Goal: Transaction & Acquisition: Purchase product/service

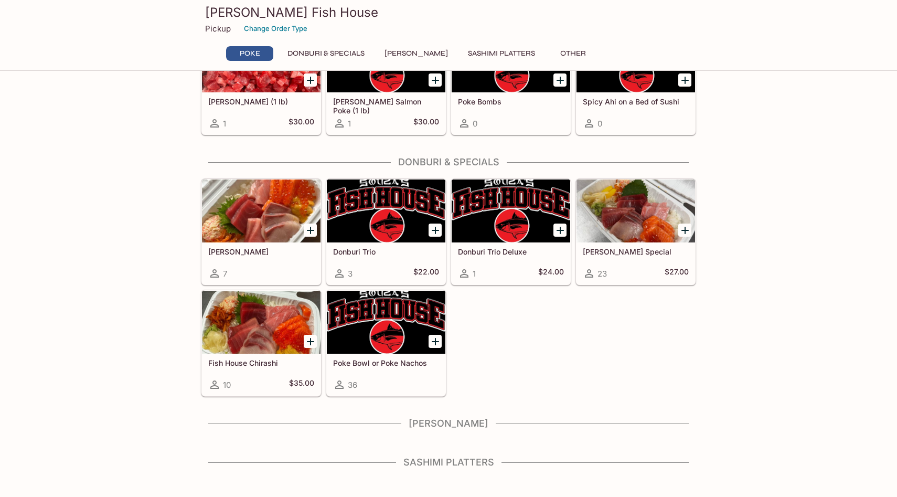
scroll to position [98, 0]
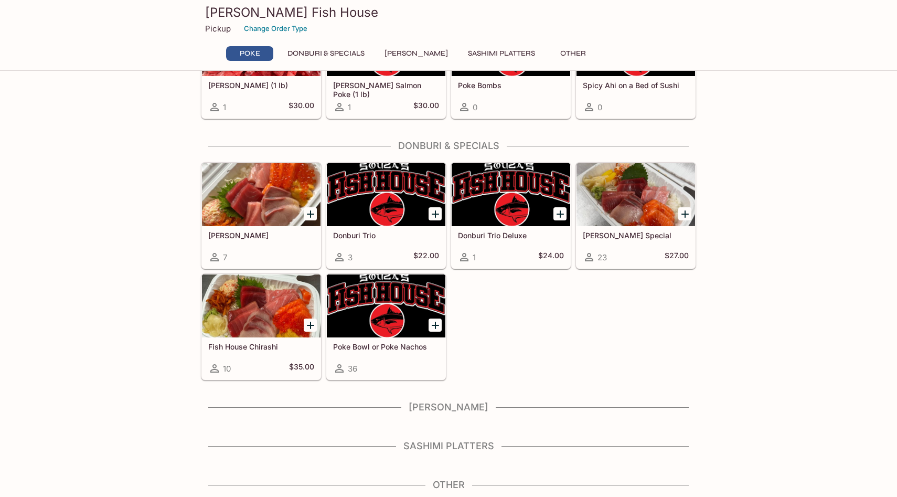
click at [262, 210] on div at bounding box center [261, 194] width 119 height 63
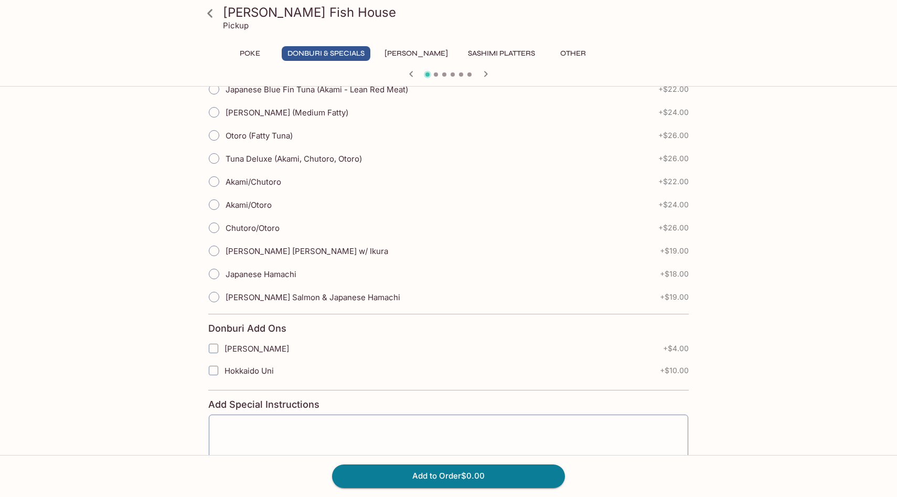
scroll to position [258, 0]
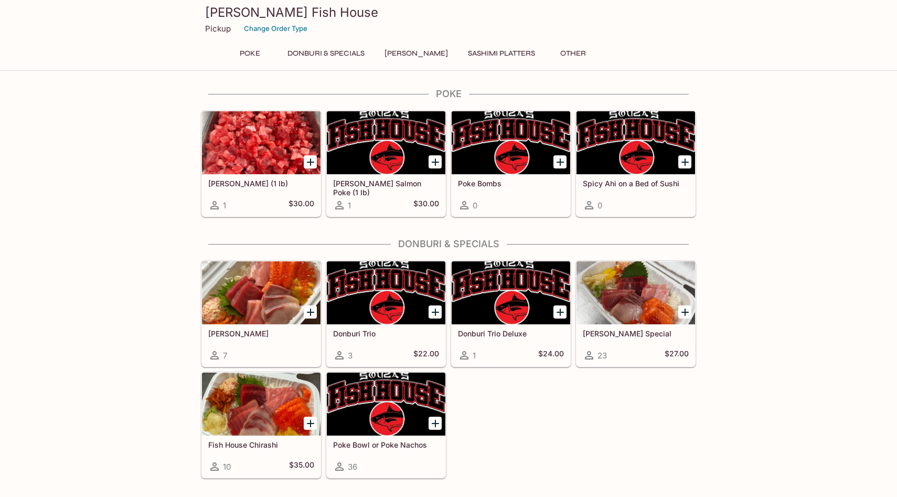
scroll to position [98, 0]
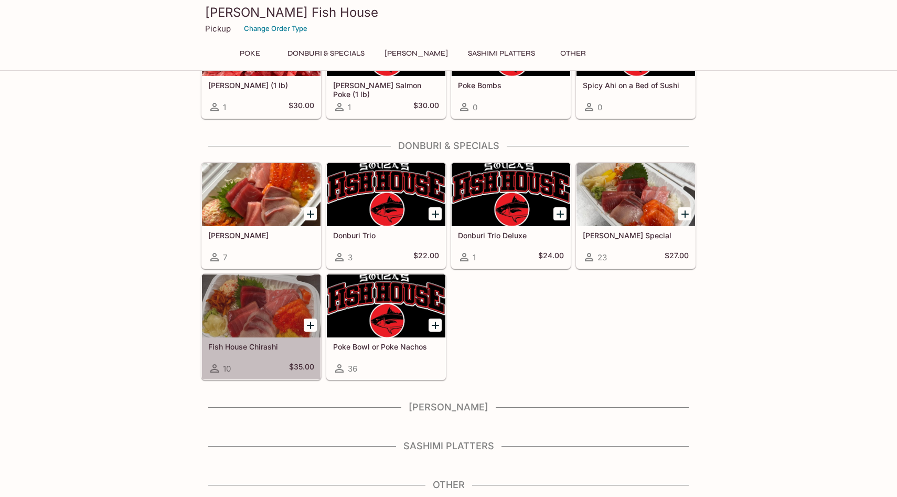
click at [253, 304] on div at bounding box center [261, 305] width 119 height 63
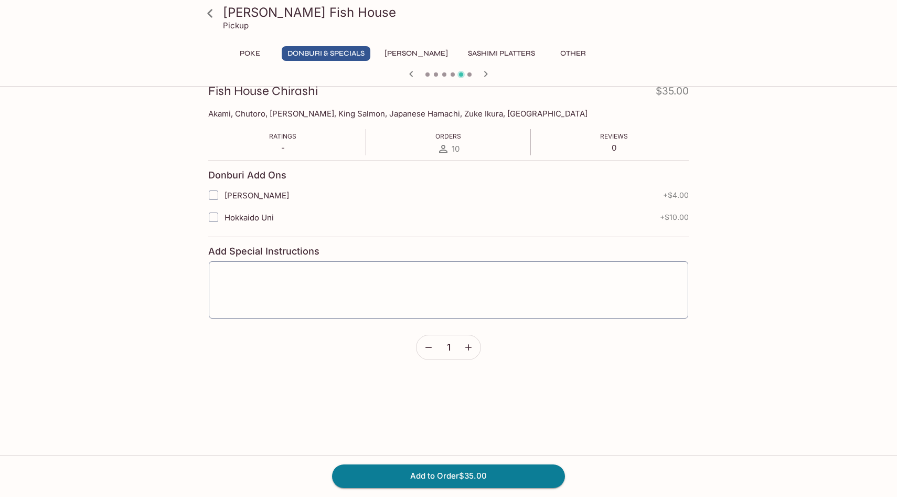
scroll to position [164, 0]
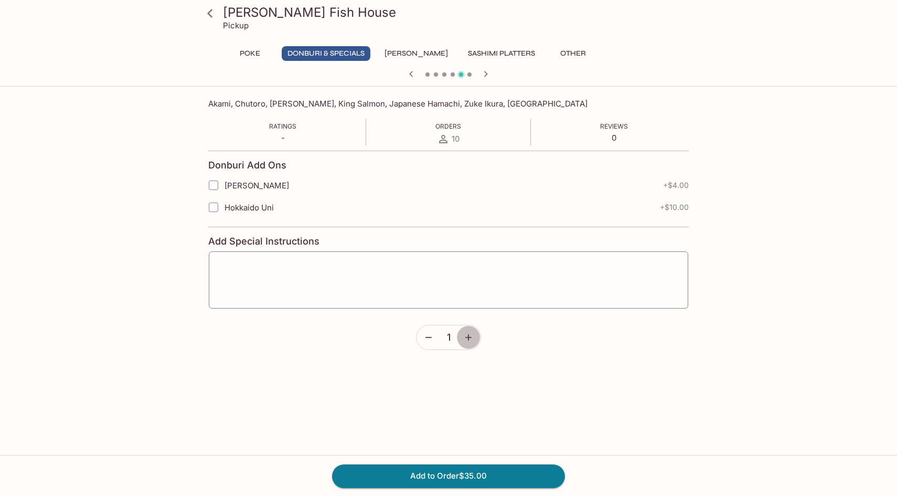
click at [473, 331] on button "button" at bounding box center [469, 337] width 24 height 24
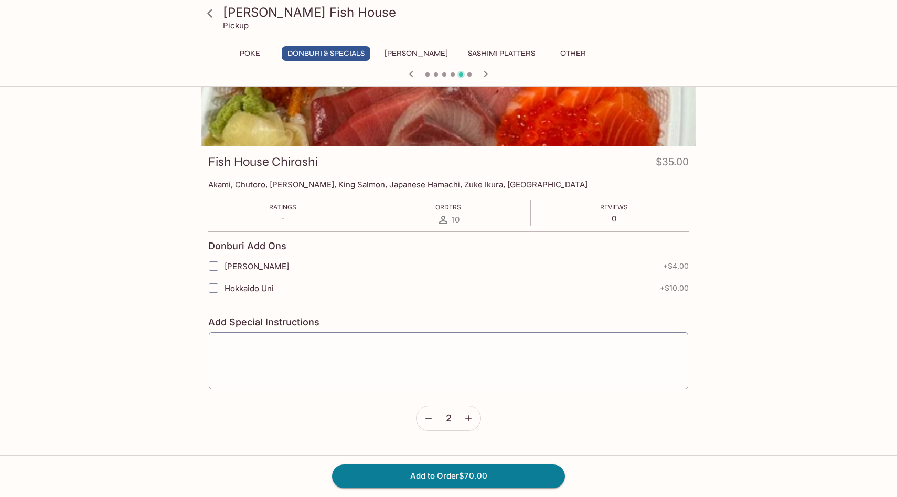
scroll to position [0, 0]
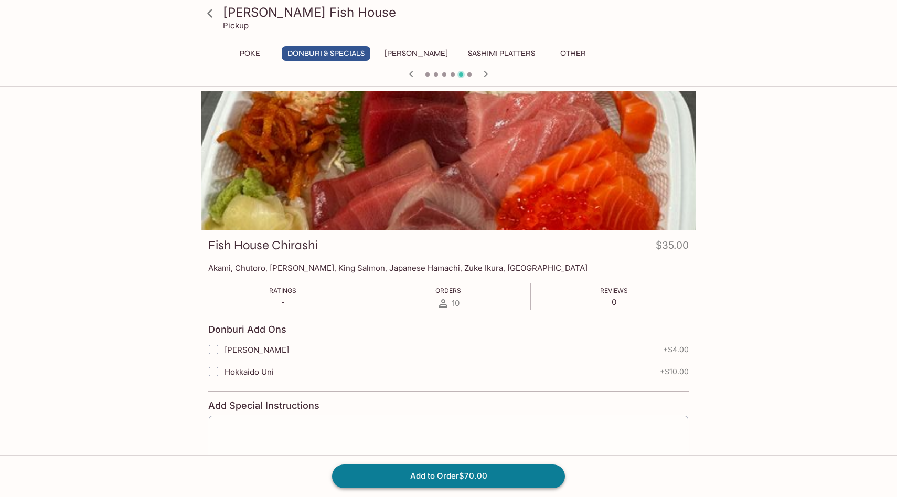
click at [503, 473] on button "Add to Order $70.00" at bounding box center [448, 475] width 233 height 23
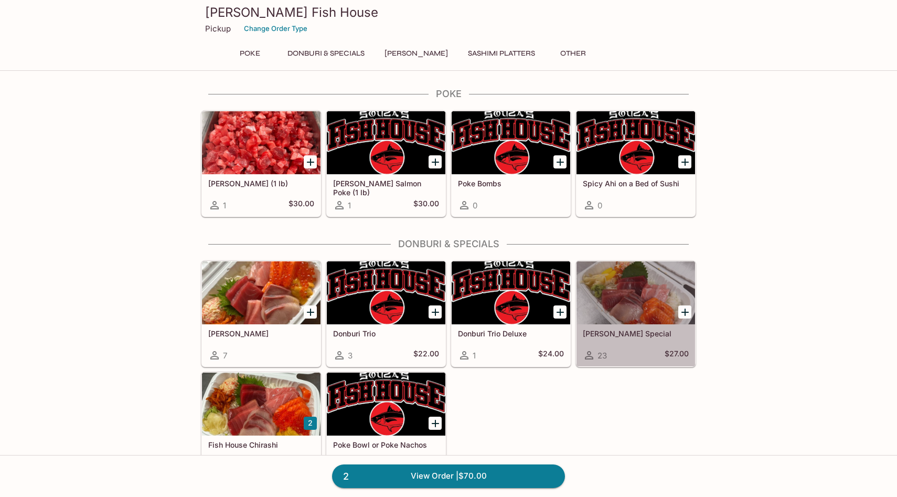
click at [621, 317] on div at bounding box center [636, 292] width 119 height 63
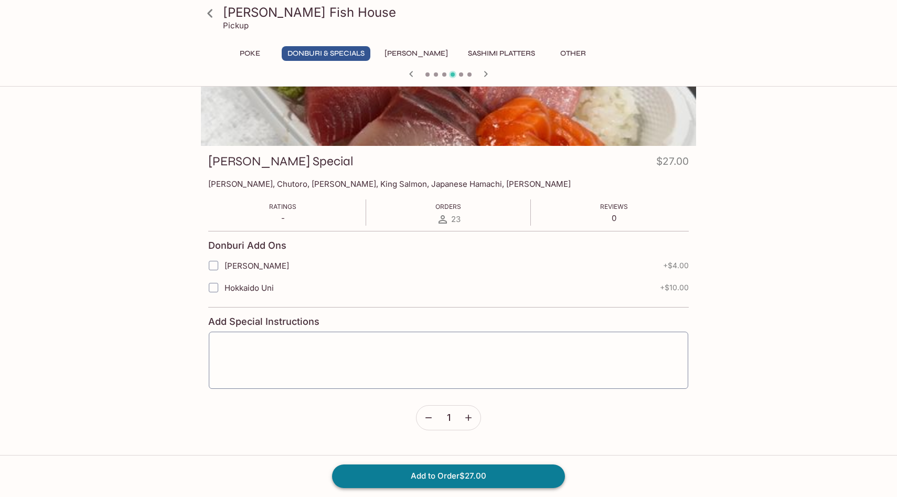
scroll to position [85, 0]
click at [467, 418] on icon "button" at bounding box center [468, 416] width 10 height 10
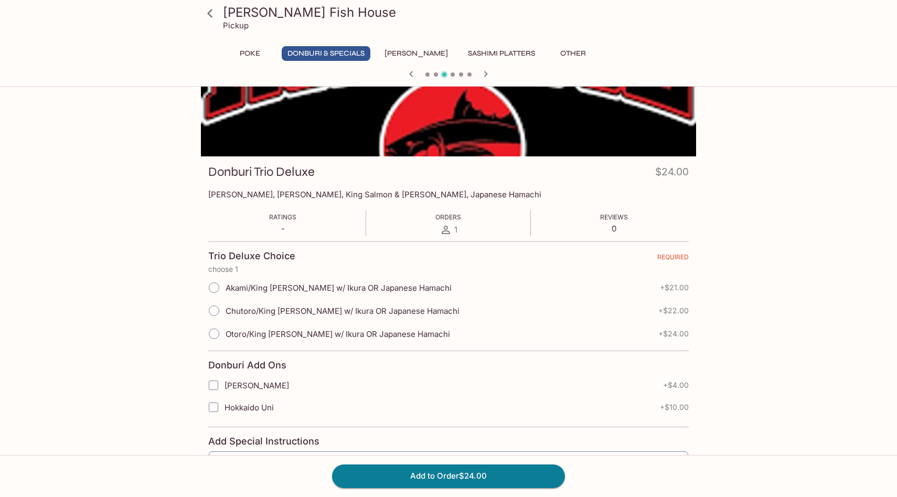
scroll to position [0, 0]
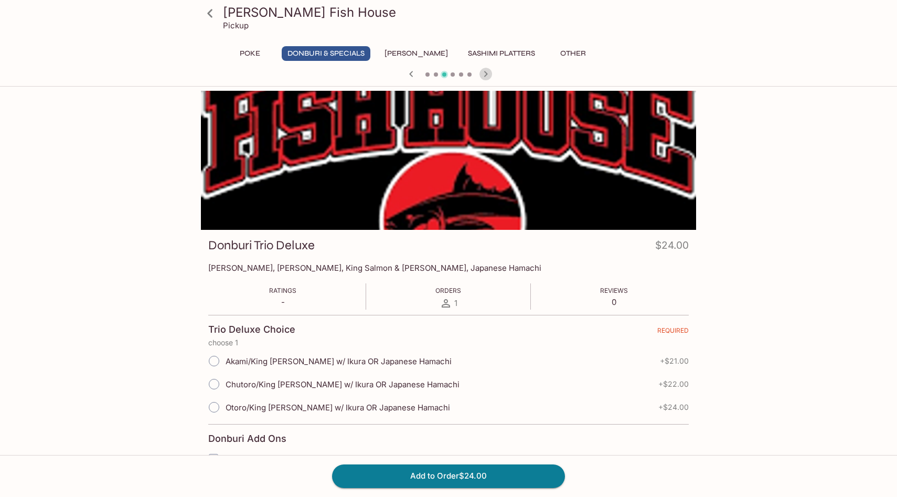
click at [485, 75] on icon "button" at bounding box center [486, 74] width 4 height 6
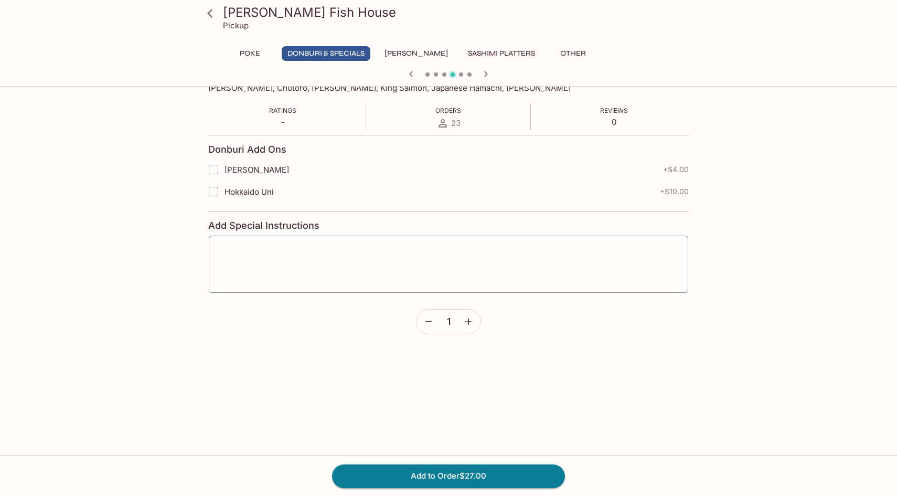
scroll to position [184, 0]
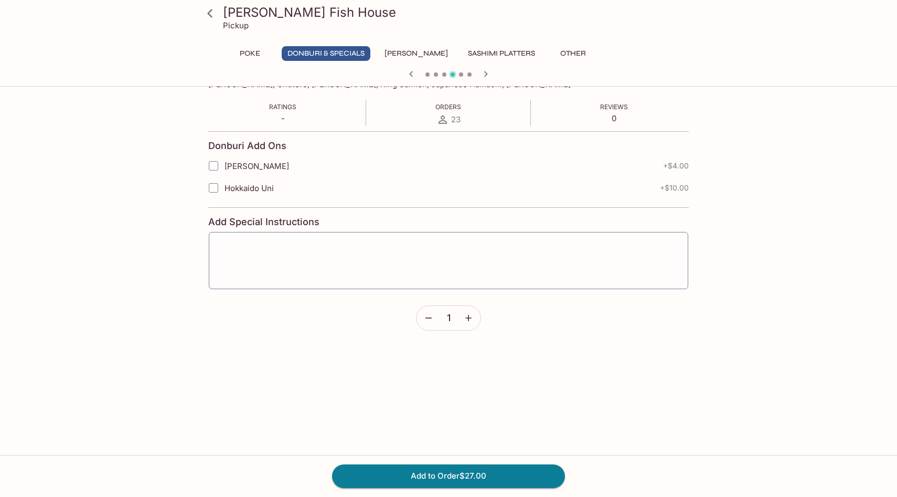
click at [472, 318] on icon "button" at bounding box center [468, 318] width 10 height 10
click at [488, 471] on button "Add to Order $54.00" at bounding box center [448, 475] width 233 height 23
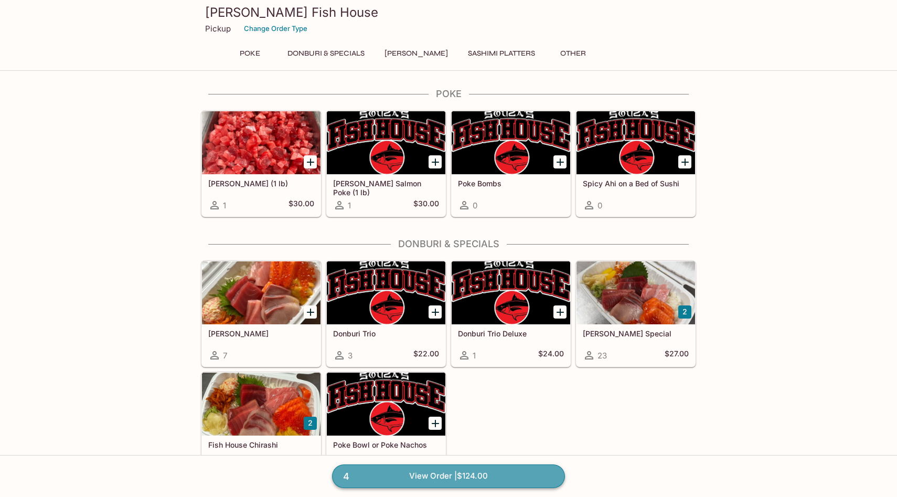
click at [393, 478] on link "4 View Order | $124.00" at bounding box center [448, 475] width 233 height 23
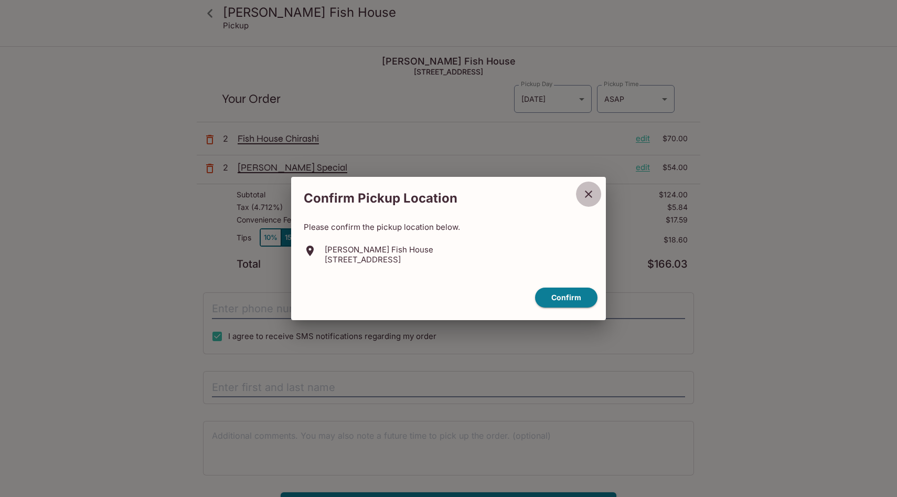
click at [583, 197] on icon "close" at bounding box center [589, 194] width 13 height 13
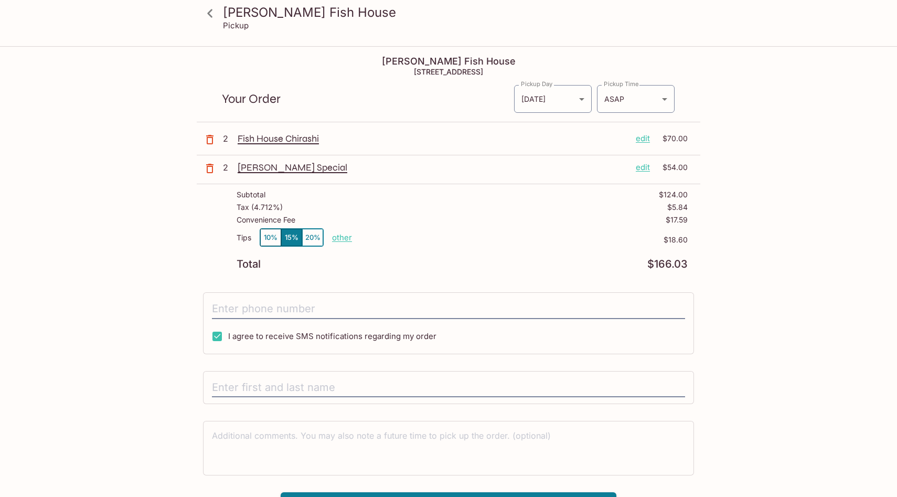
click at [648, 140] on p "edit" at bounding box center [643, 139] width 14 height 12
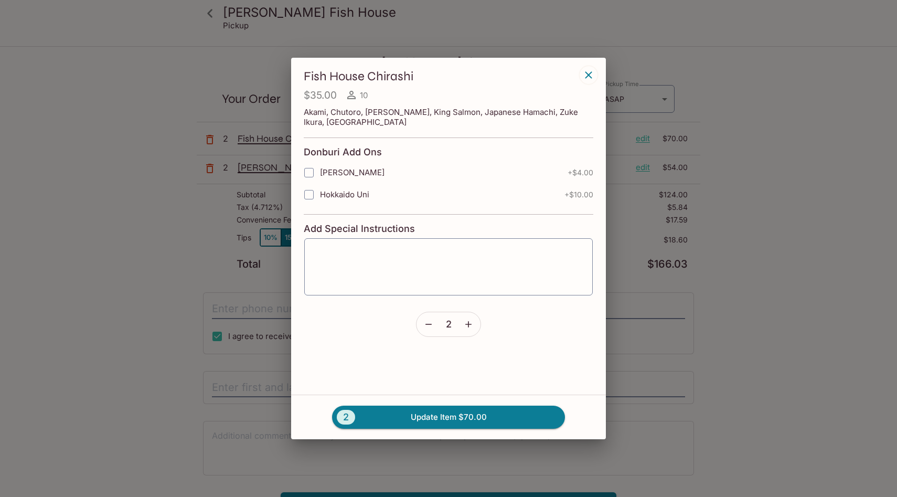
click at [428, 320] on icon "button" at bounding box center [429, 324] width 10 height 10
click at [449, 416] on button "1 Update Item $35.00" at bounding box center [448, 417] width 233 height 23
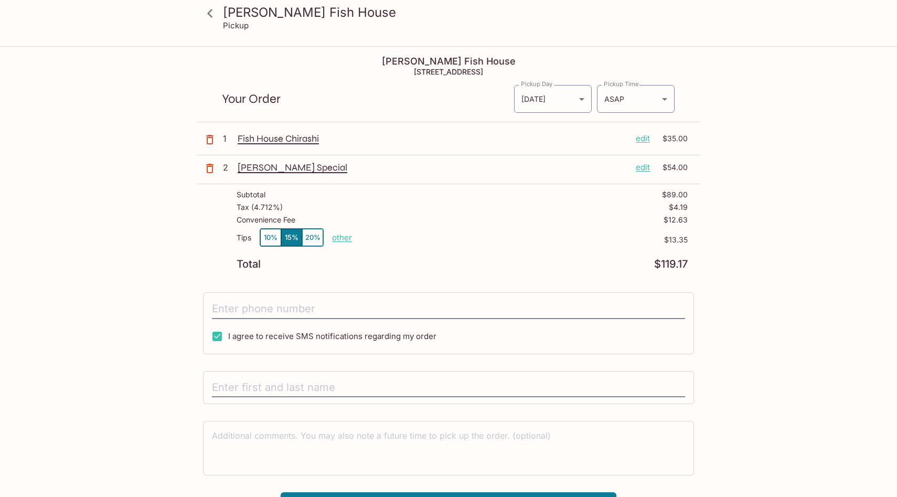
click at [277, 138] on p "Fish House Chirashi" at bounding box center [433, 139] width 390 height 12
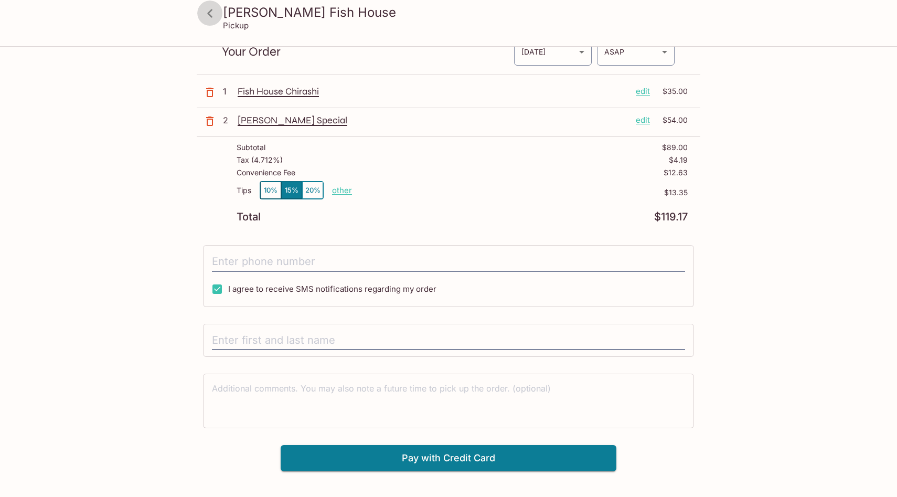
click at [213, 11] on icon at bounding box center [210, 13] width 18 height 18
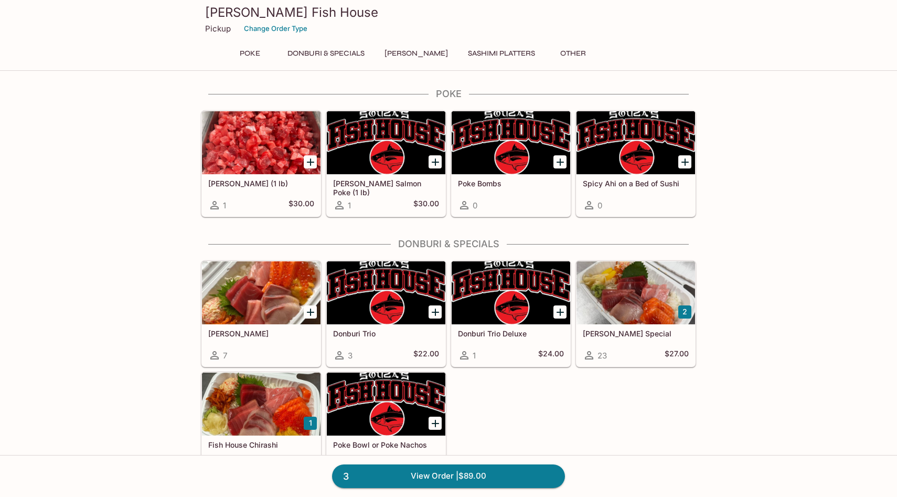
click at [260, 429] on div at bounding box center [261, 404] width 119 height 63
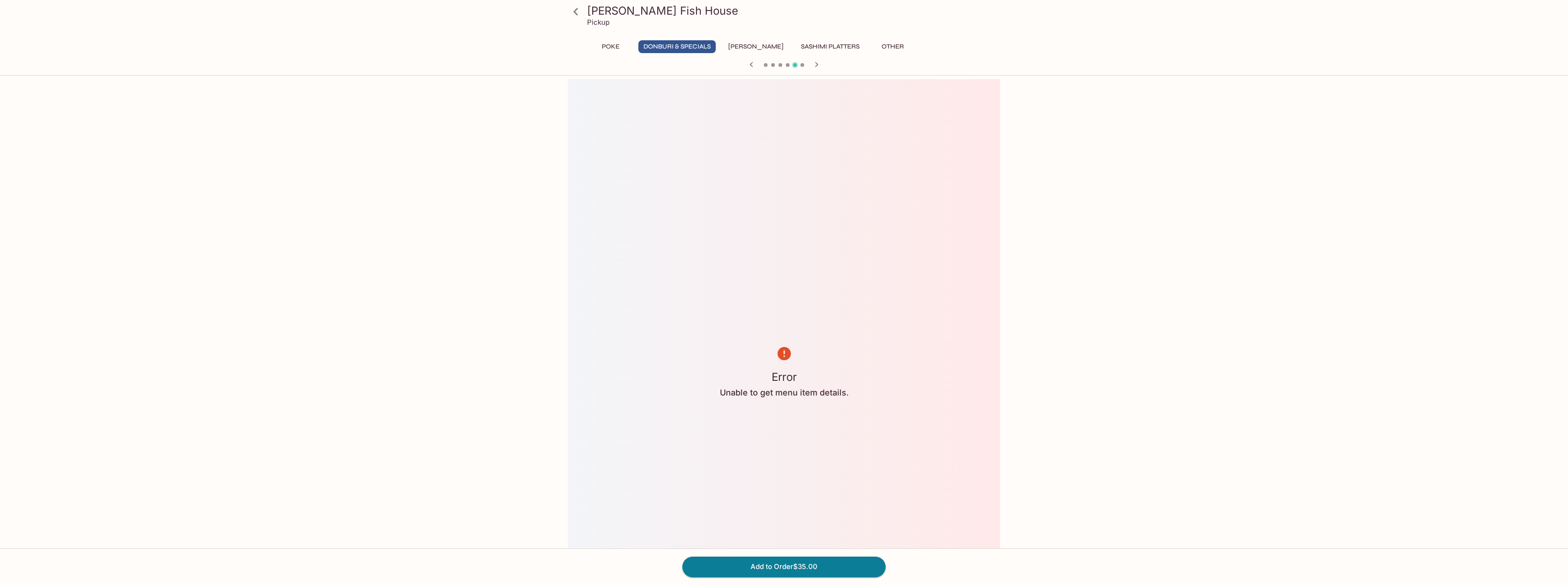
scroll to position [116, 0]
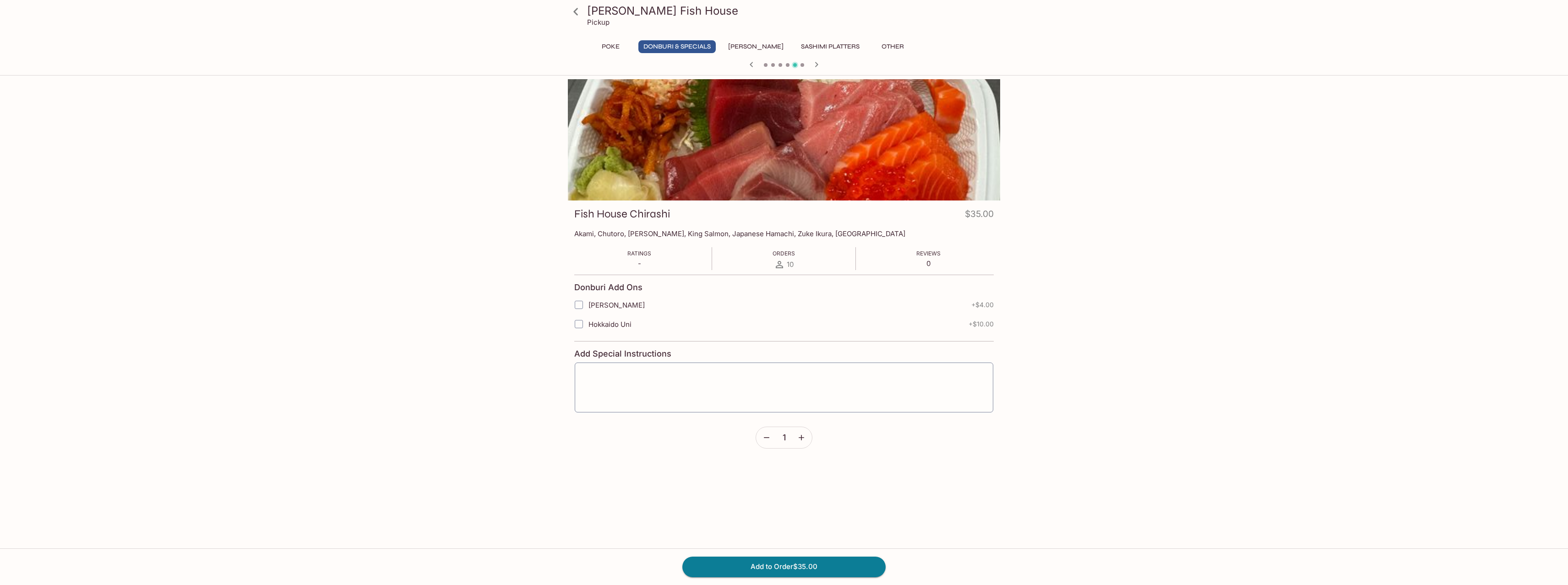
click at [772, 171] on div at bounding box center [784, 139] width 432 height 121
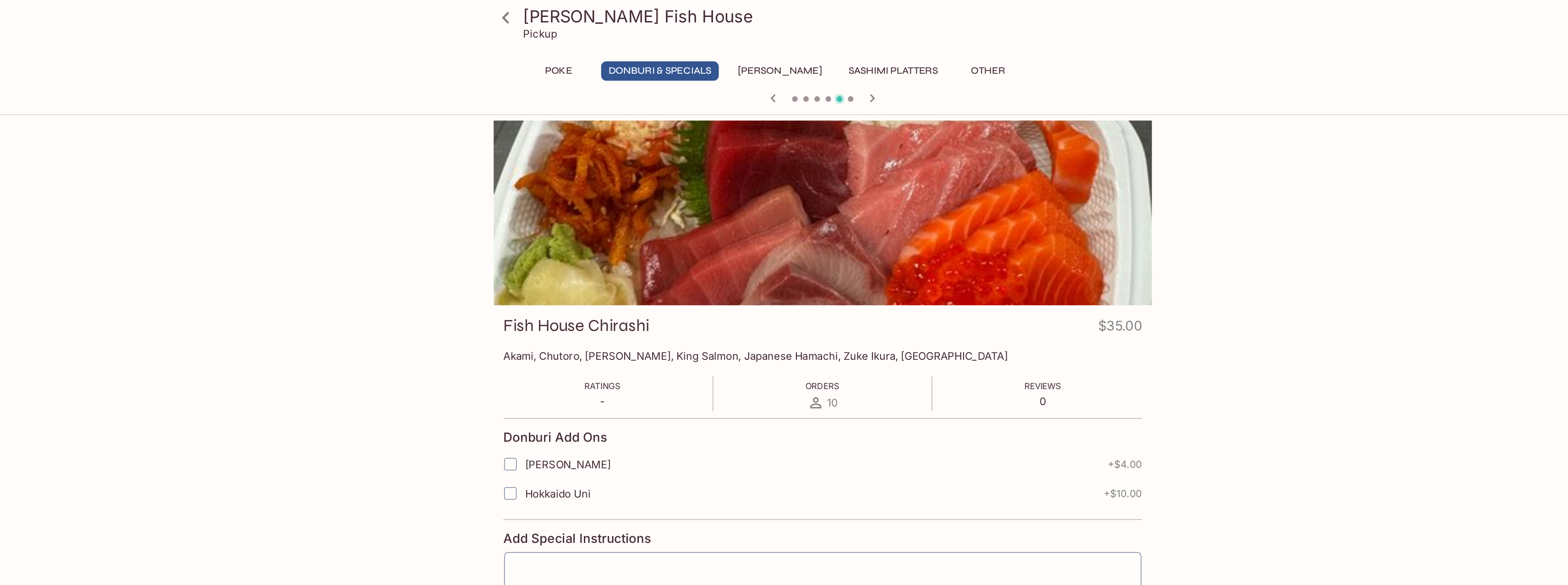
click at [882, 49] on button "Other" at bounding box center [892, 46] width 41 height 13
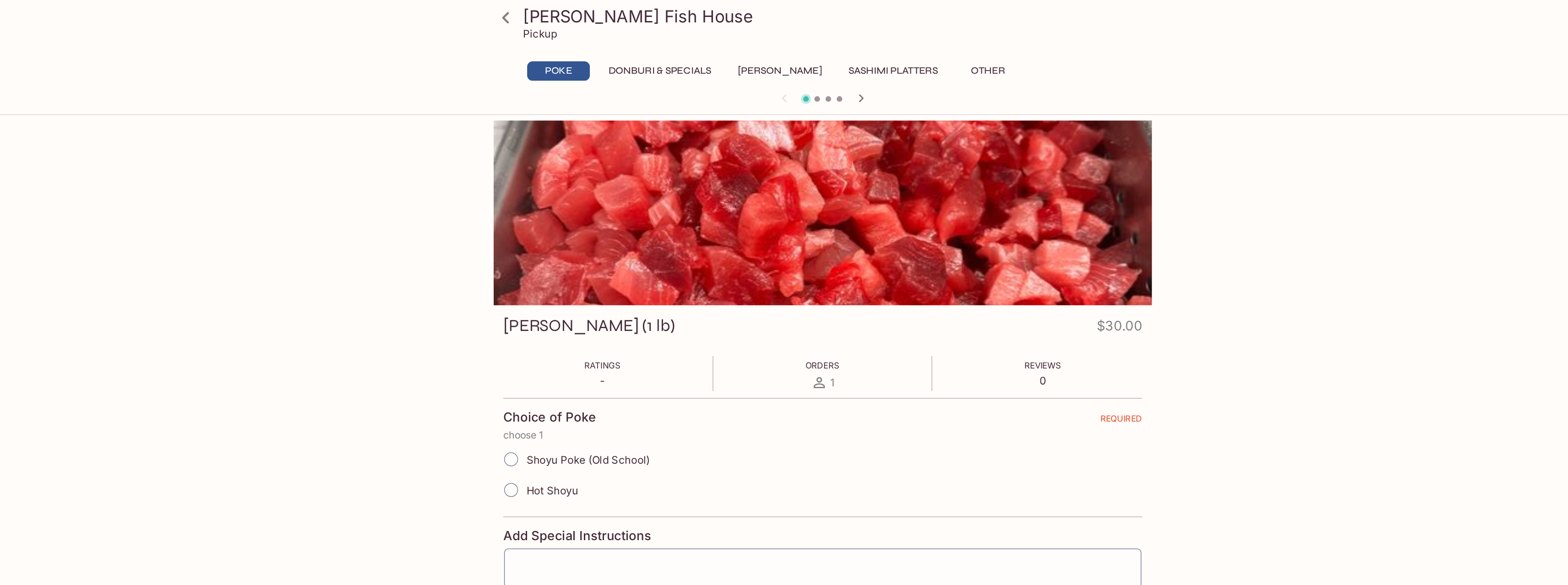
click at [677, 44] on button "Donburi & Specials" at bounding box center [677, 46] width 78 height 13
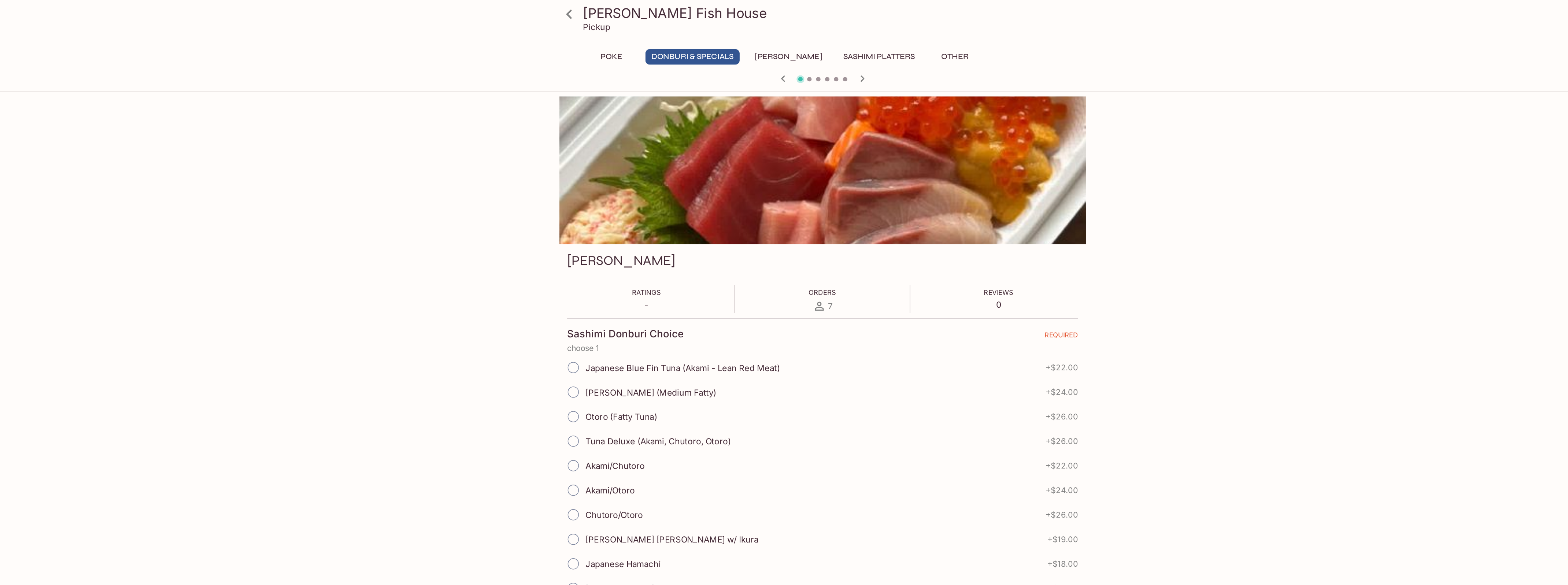
click at [784, 204] on icon at bounding box center [782, 201] width 6 height 6
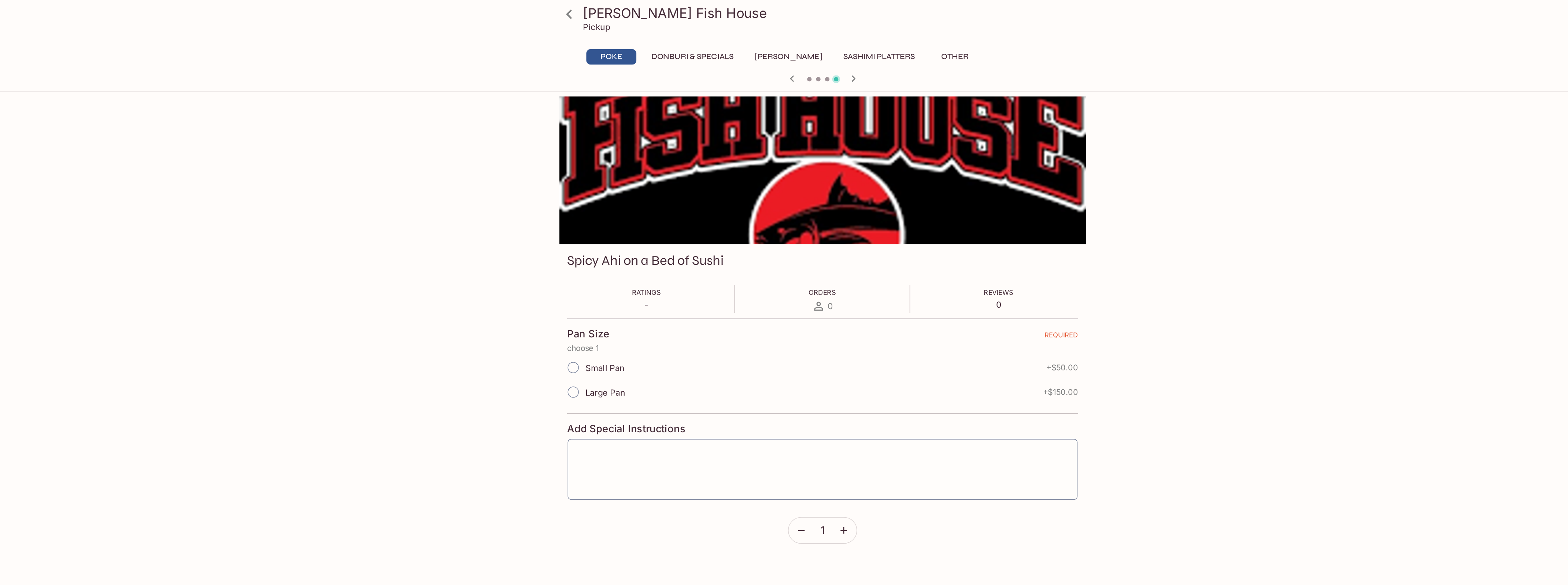
click at [757, 50] on div at bounding box center [784, 52] width 352 height 11
click at [764, 51] on icon "button" at bounding box center [764, 52] width 3 height 4
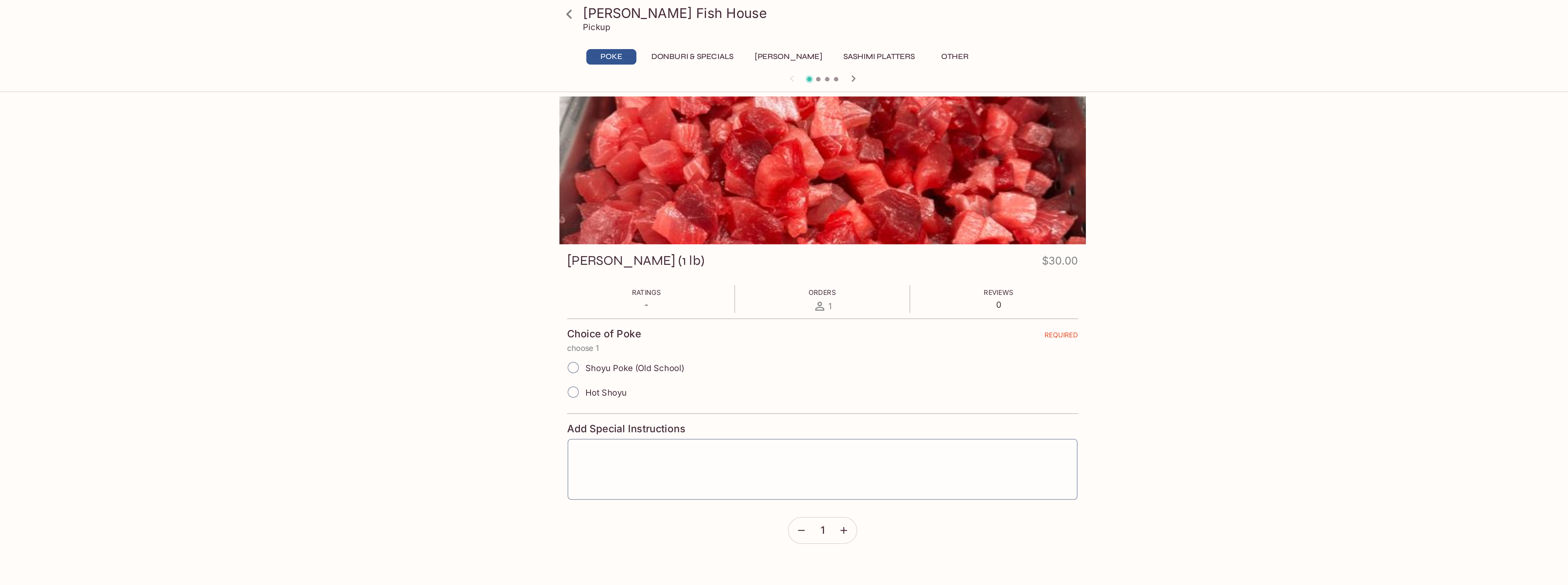
click at [654, 38] on button "Poke" at bounding box center [645, 37] width 33 height 10
click at [723, 35] on button "Donburi & Specials" at bounding box center [698, 37] width 62 height 10
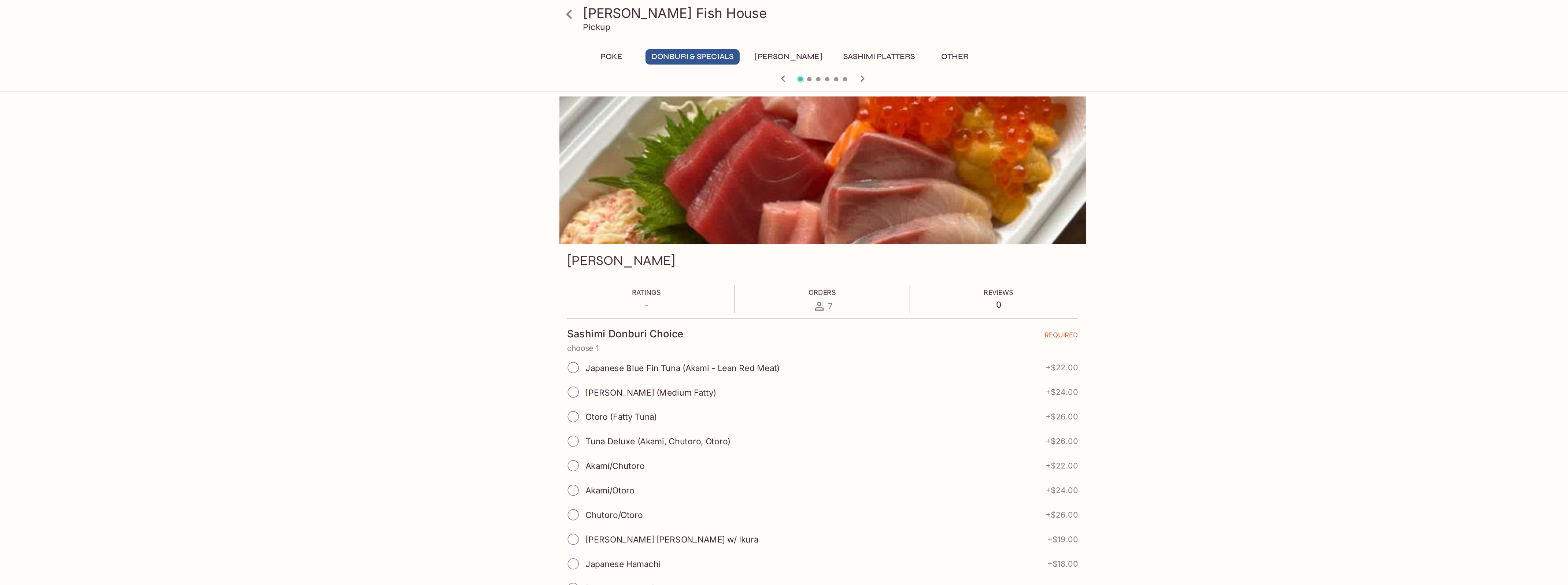
click at [809, 50] on icon "button" at bounding box center [810, 52] width 9 height 9
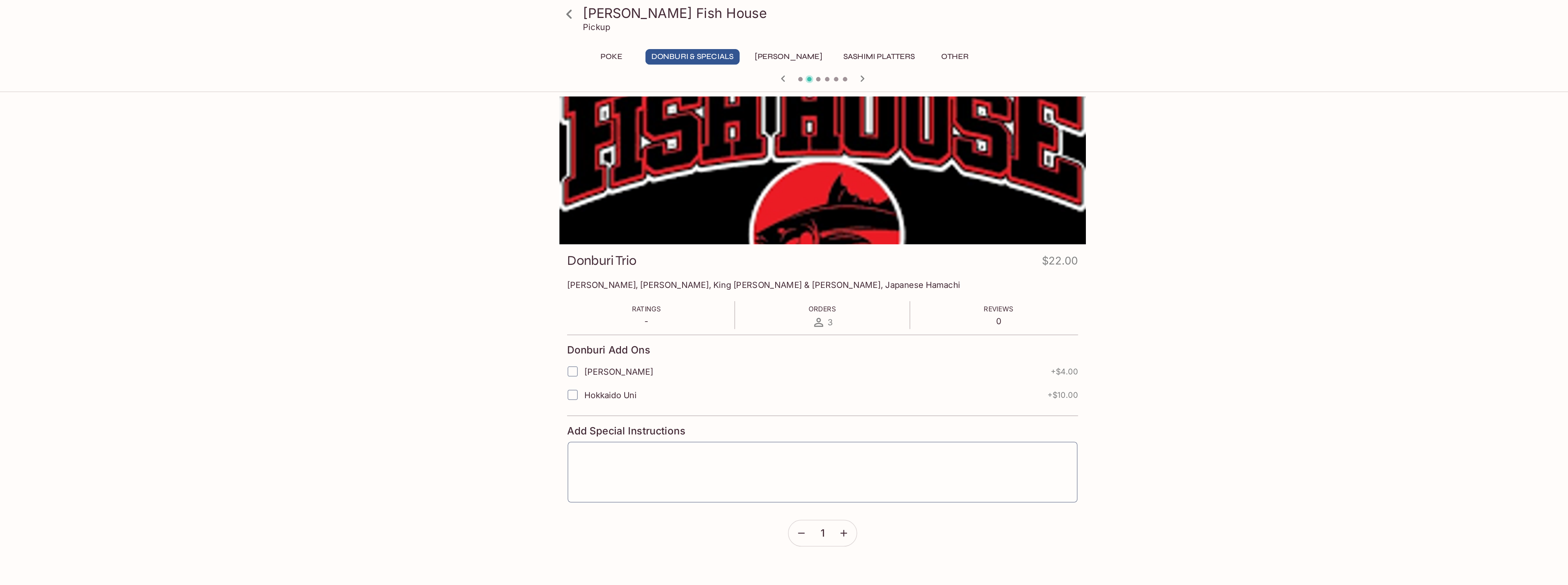
click at [809, 50] on icon "button" at bounding box center [810, 52] width 9 height 9
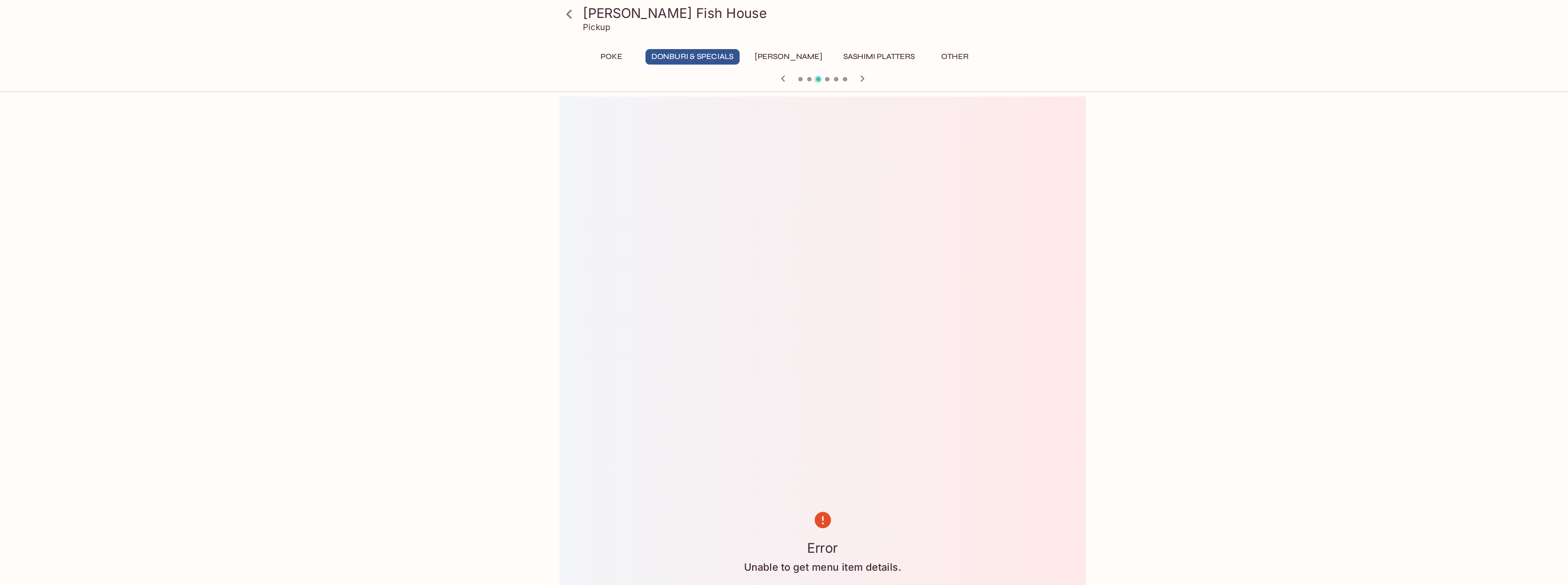
click at [809, 50] on icon "button" at bounding box center [810, 52] width 9 height 9
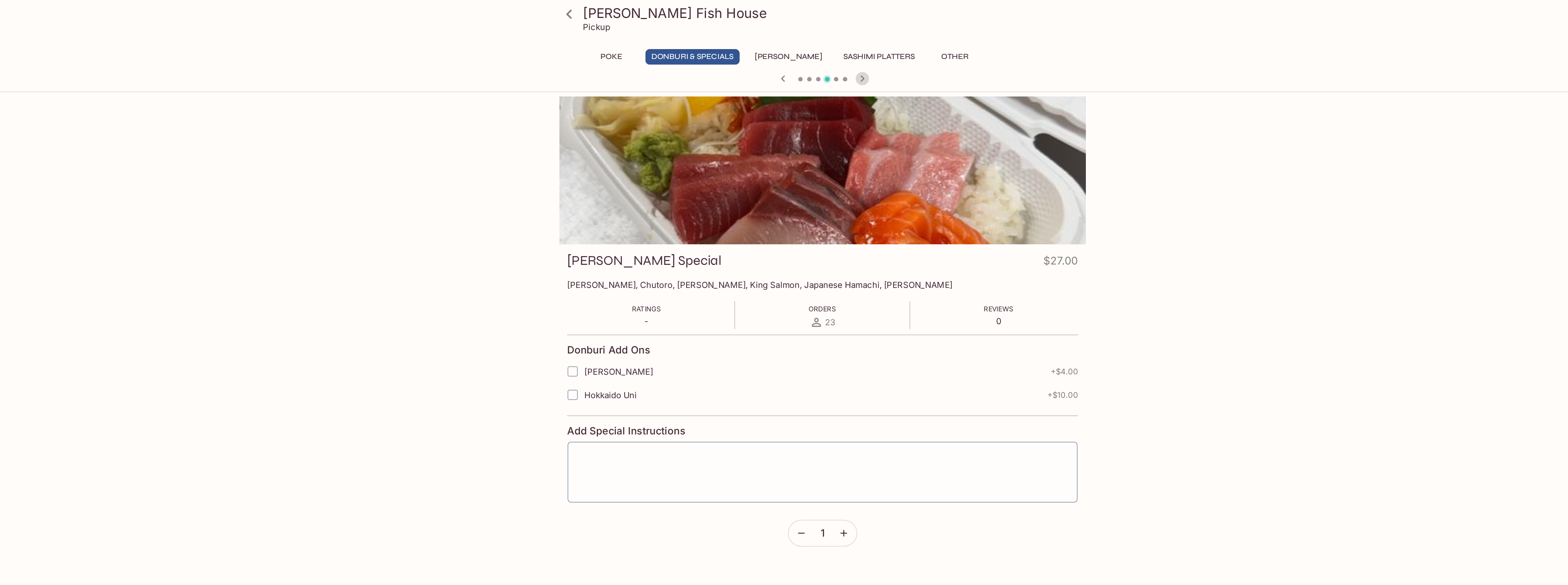
click at [810, 52] on icon "button" at bounding box center [810, 52] width 9 height 9
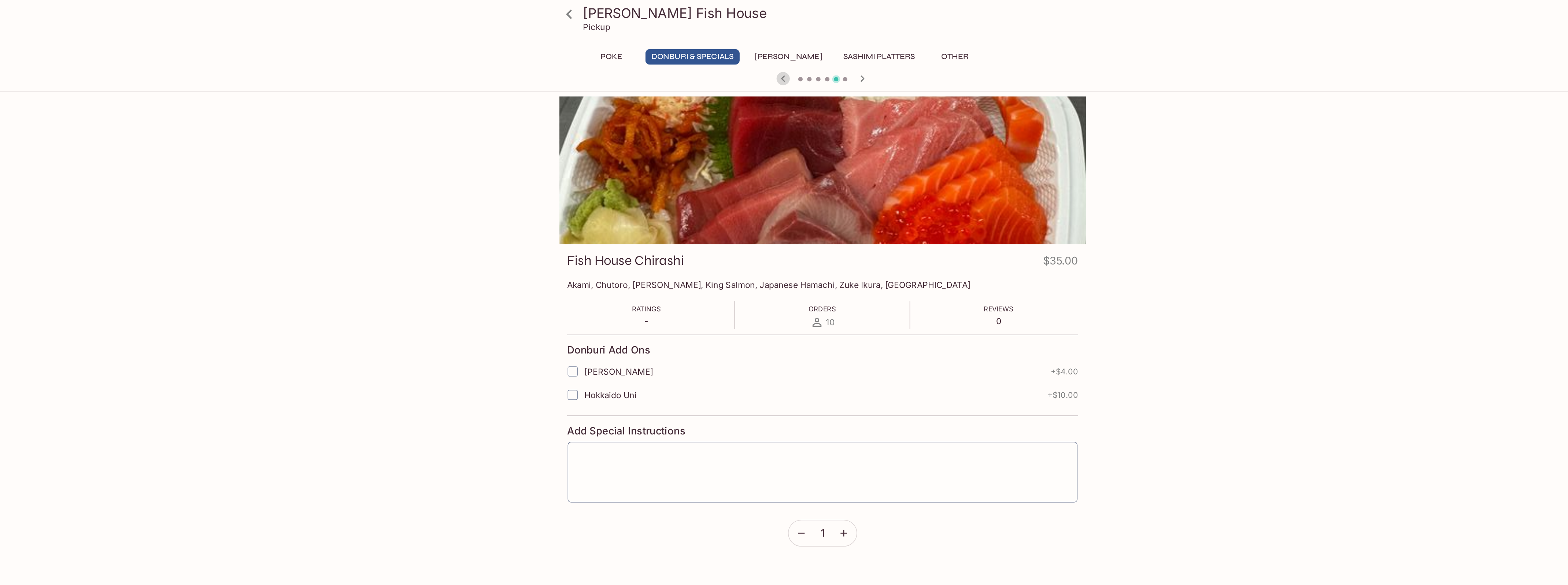
click at [758, 53] on icon "button" at bounding box center [758, 52] width 3 height 4
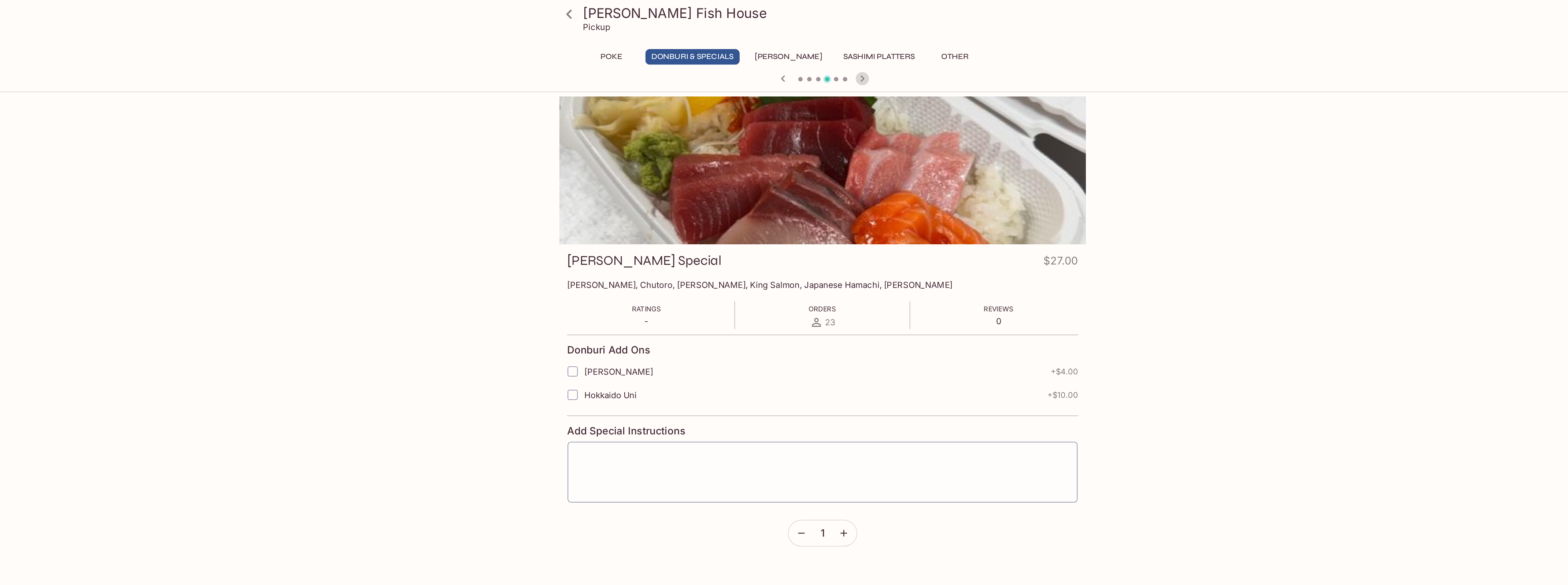
click at [812, 52] on icon "button" at bounding box center [810, 52] width 9 height 9
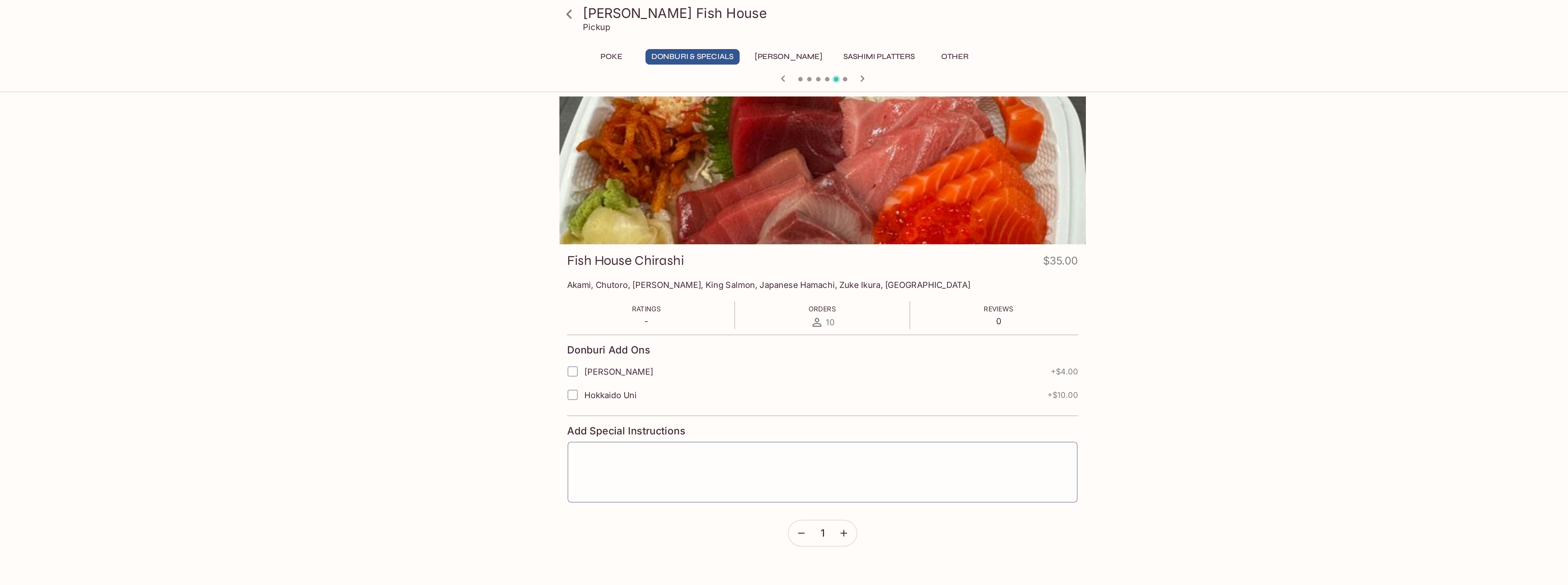
click at [812, 52] on icon "button" at bounding box center [810, 52] width 9 height 9
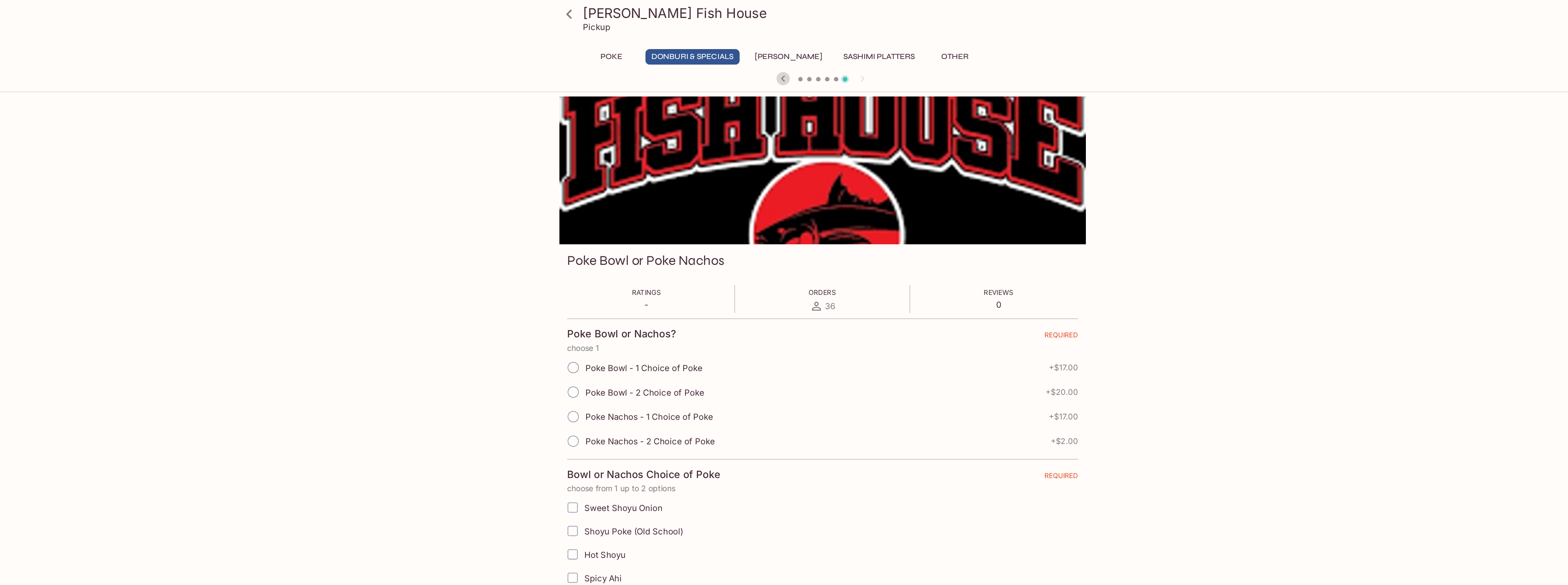
click at [756, 53] on icon "button" at bounding box center [758, 52] width 9 height 9
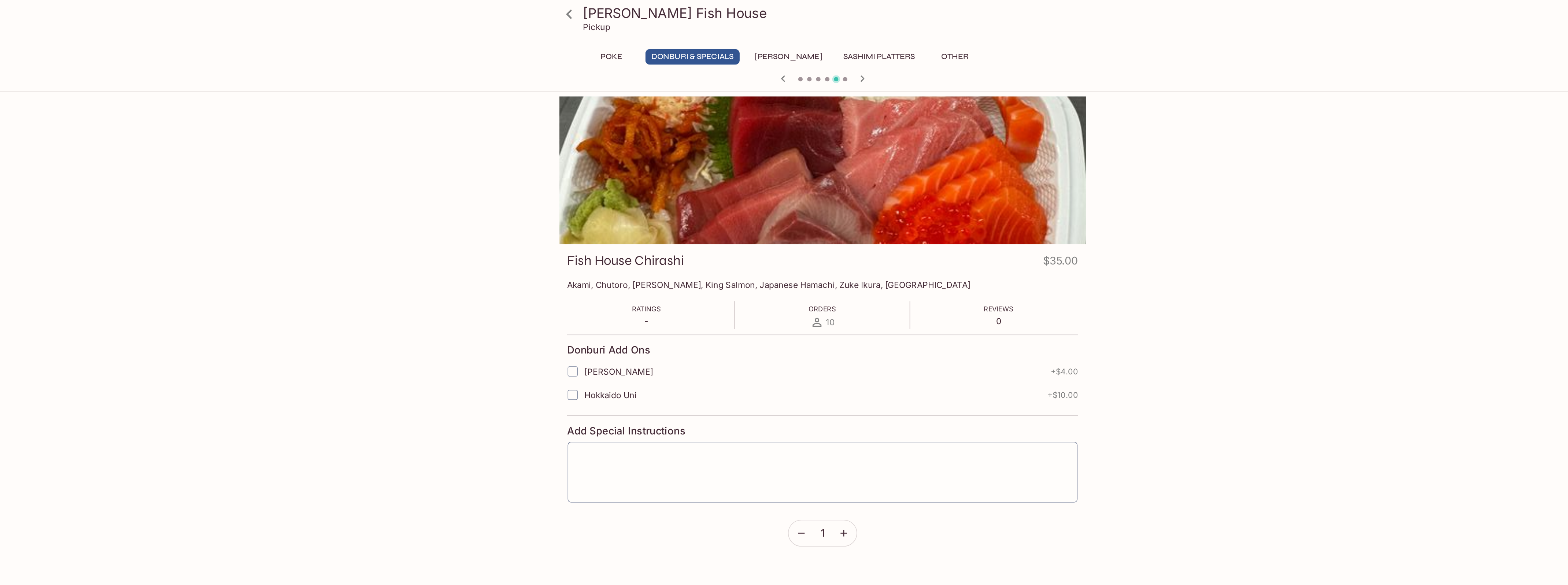
click at [756, 34] on button "[PERSON_NAME]" at bounding box center [761, 37] width 52 height 10
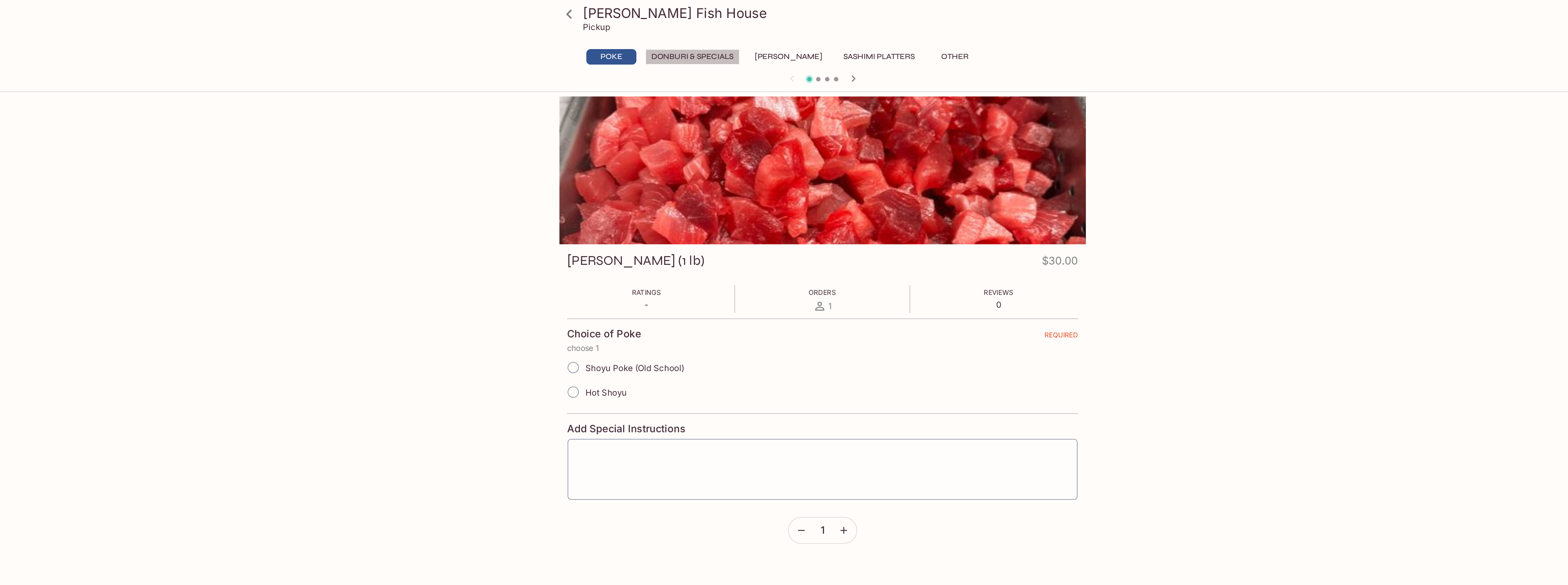
click at [704, 38] on button "Donburi & Specials" at bounding box center [698, 37] width 62 height 10
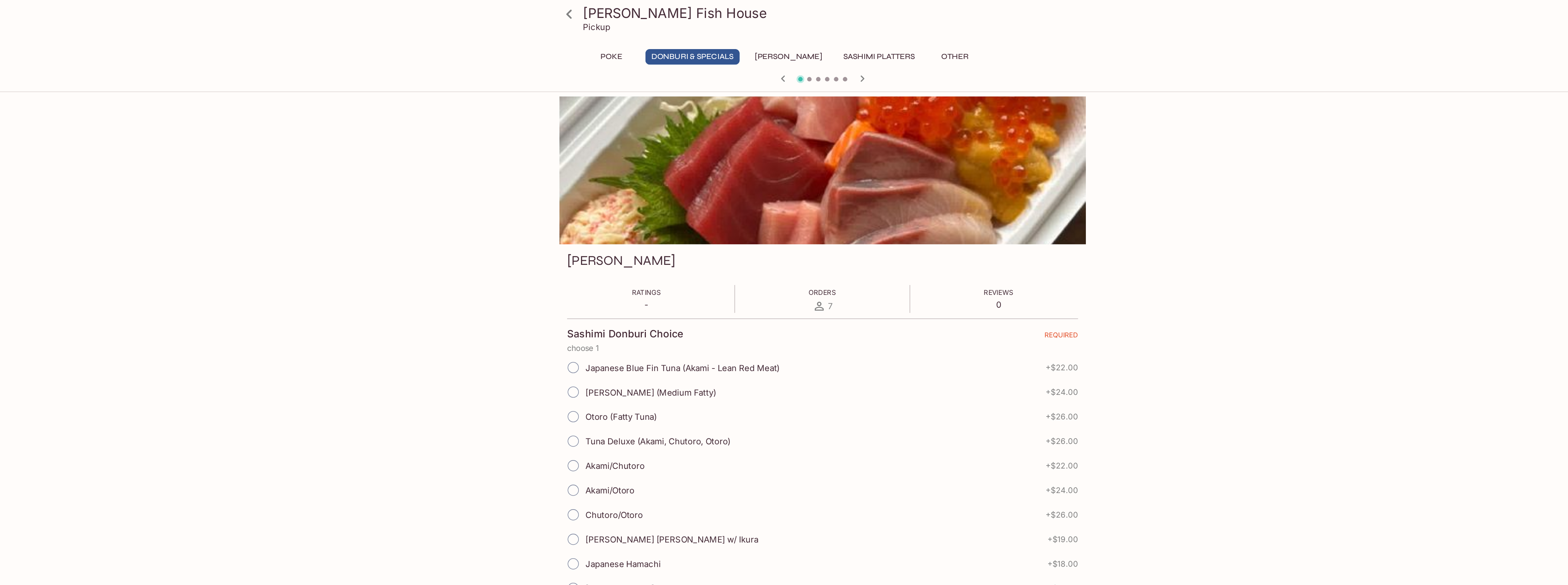
click at [810, 54] on icon "button" at bounding box center [810, 52] width 9 height 9
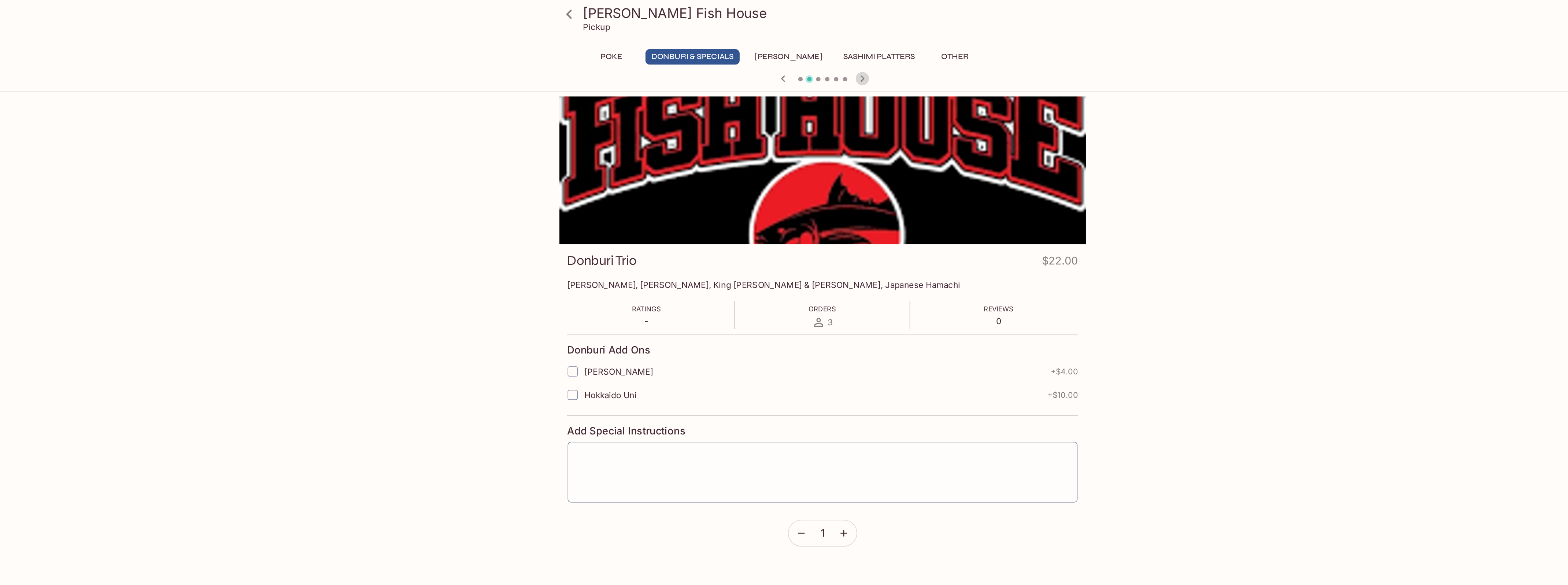
click at [810, 54] on icon "button" at bounding box center [810, 52] width 9 height 9
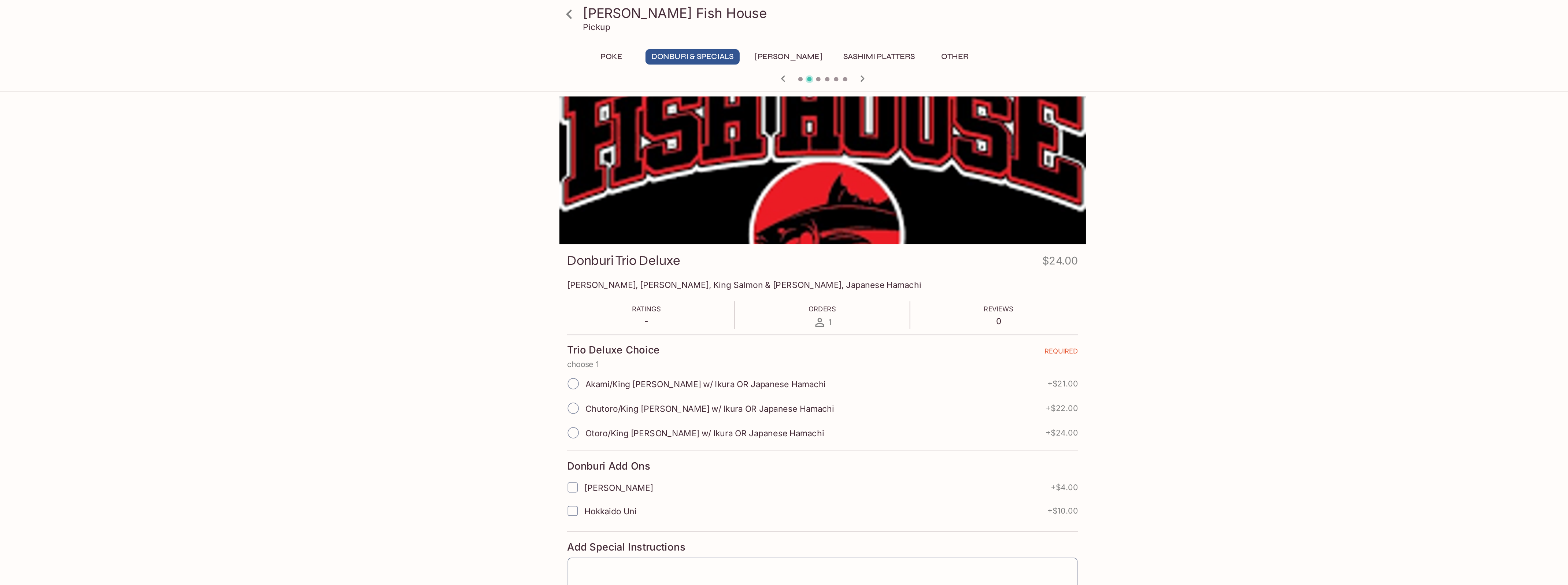
click at [810, 54] on icon "button" at bounding box center [810, 52] width 9 height 9
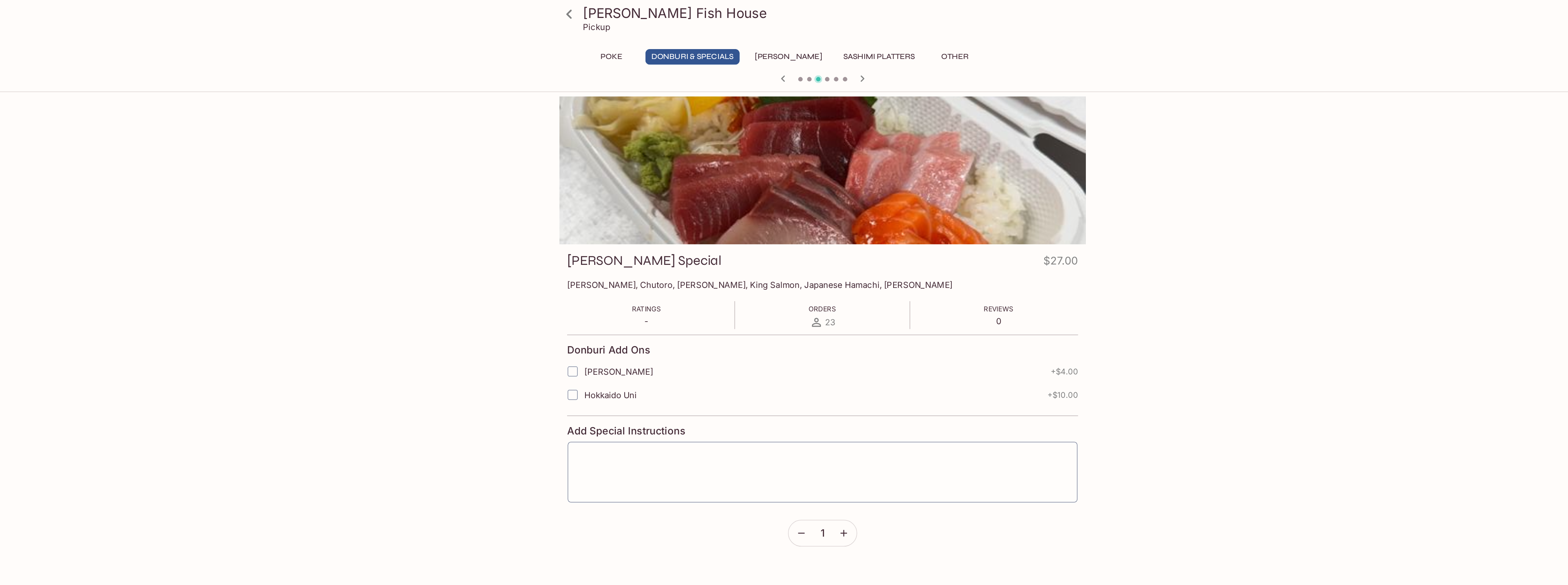
click at [810, 54] on icon "button" at bounding box center [810, 52] width 9 height 9
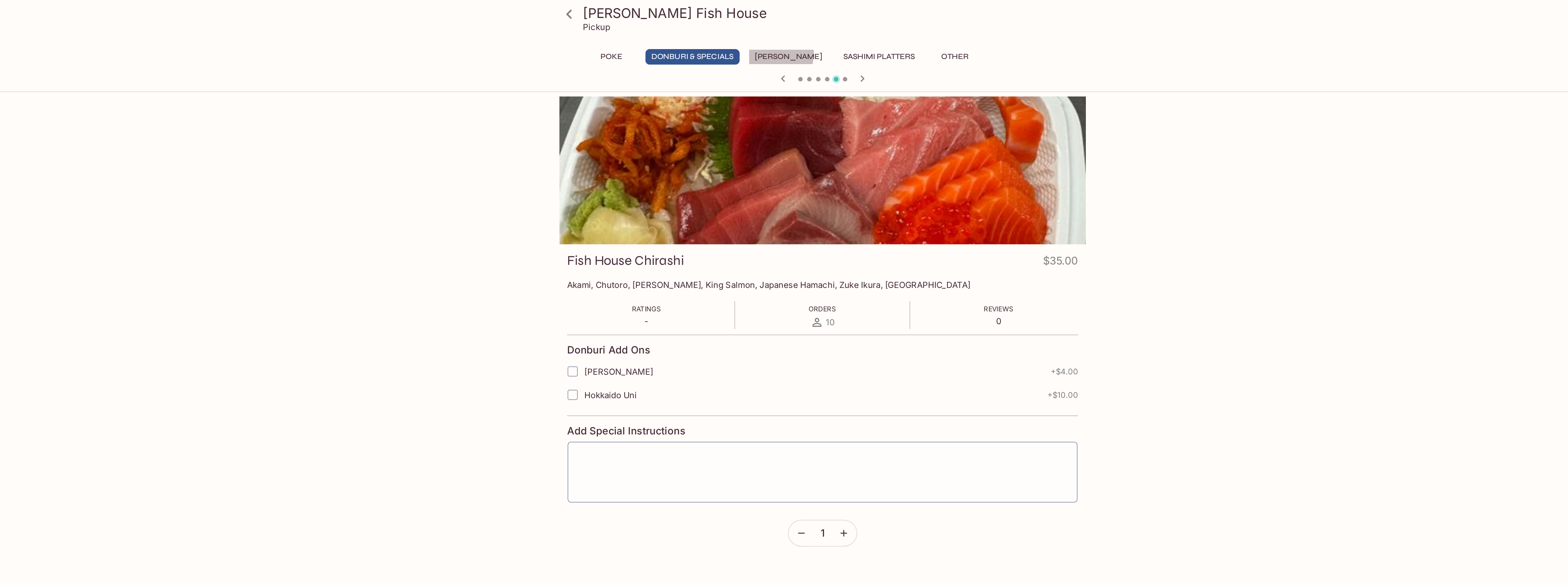
click at [750, 35] on button "[PERSON_NAME]" at bounding box center [761, 37] width 52 height 10
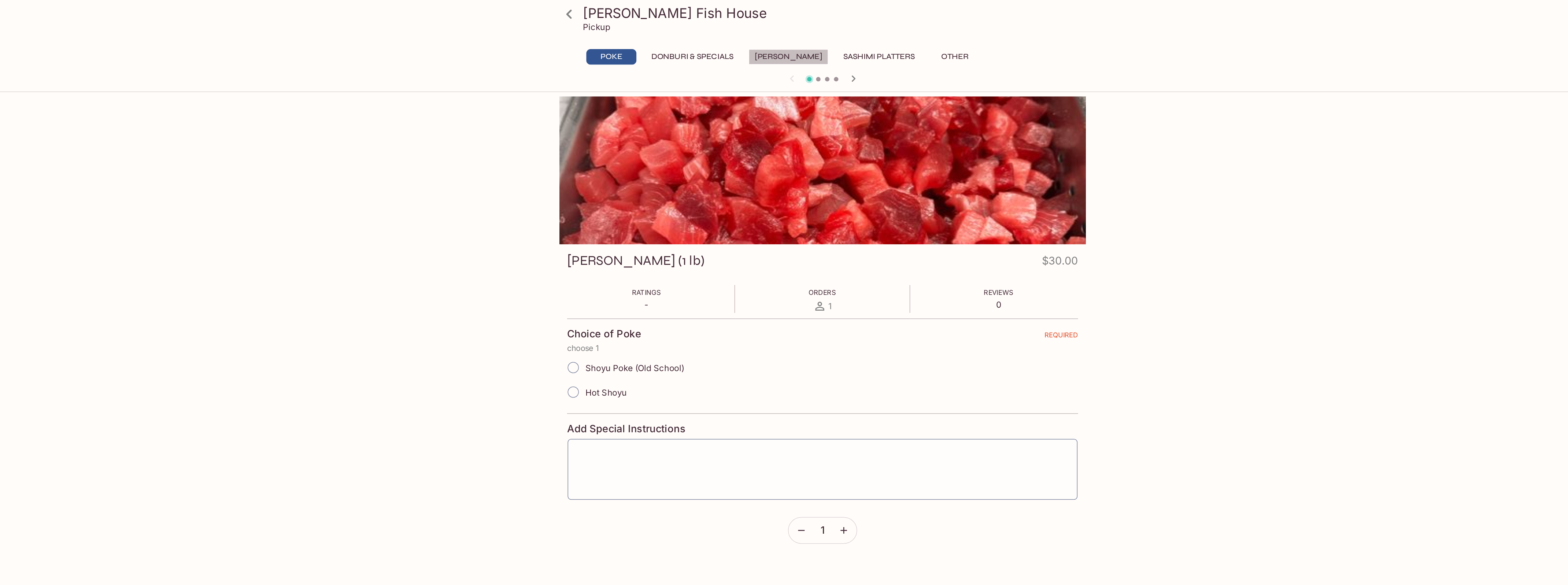
click at [764, 36] on button "[PERSON_NAME]" at bounding box center [761, 37] width 52 height 10
click at [804, 54] on icon "button" at bounding box center [804, 52] width 9 height 9
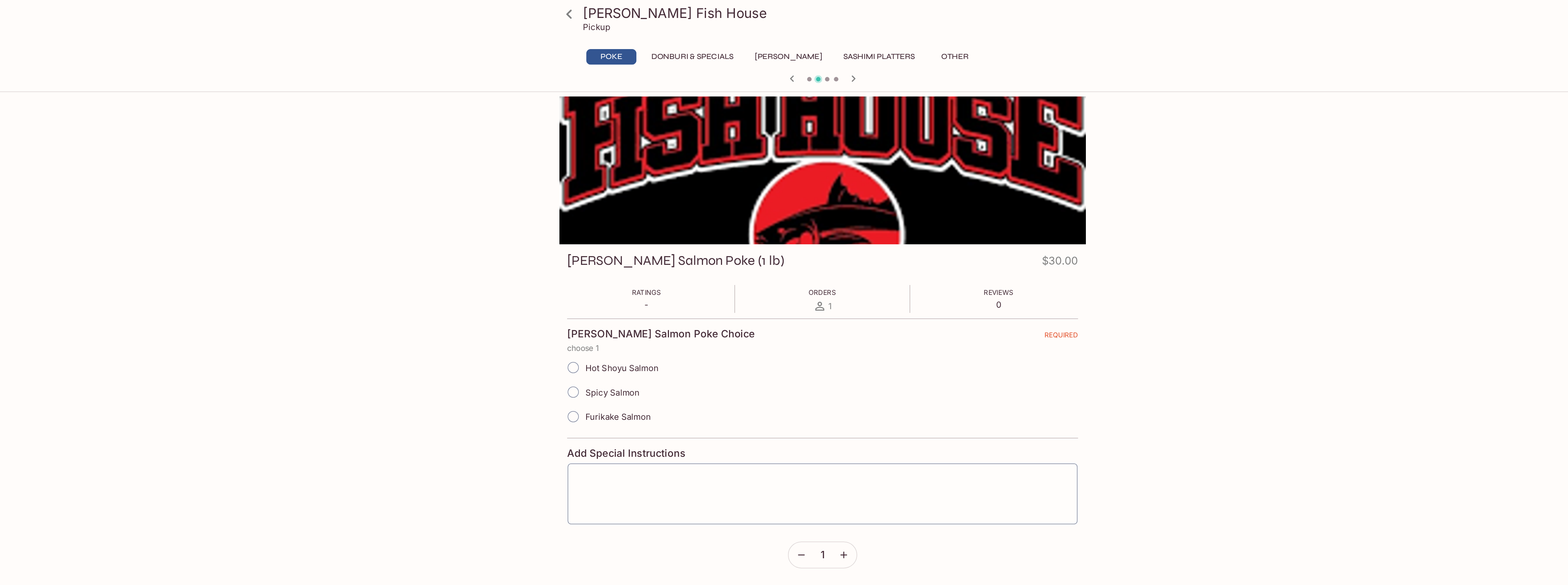
click at [804, 54] on icon "button" at bounding box center [804, 52] width 9 height 9
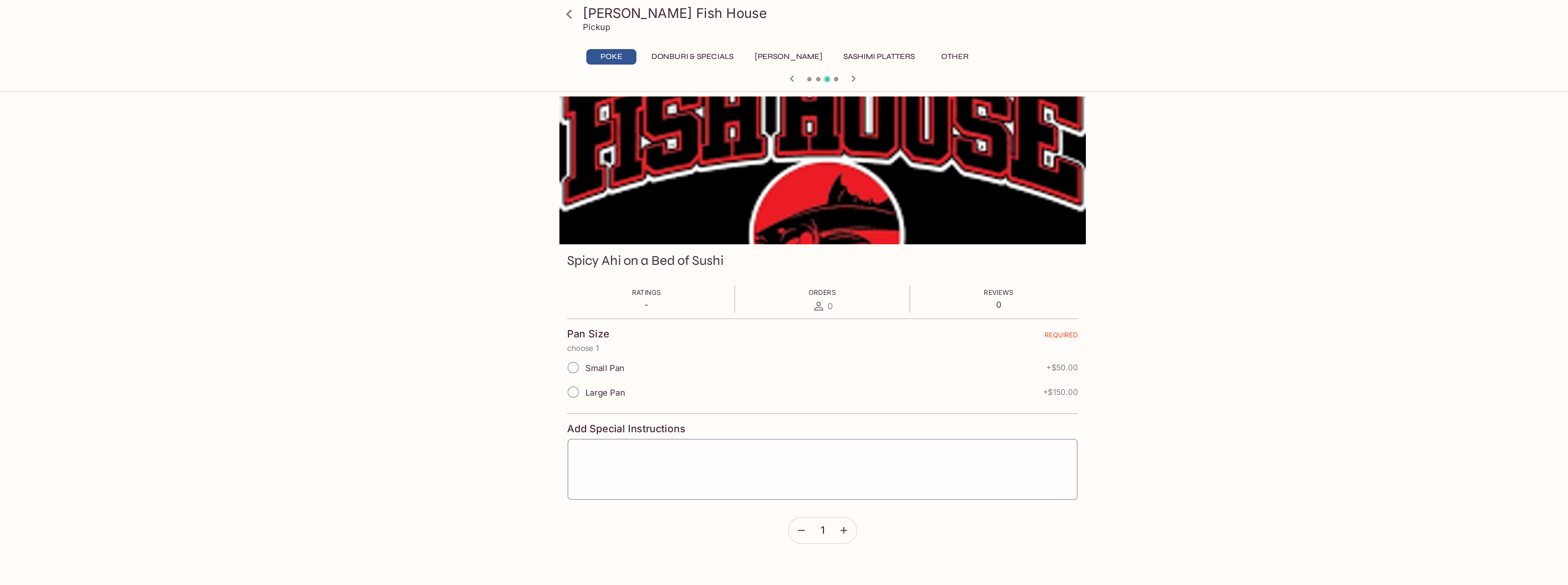
click at [804, 54] on icon "button" at bounding box center [804, 52] width 9 height 9
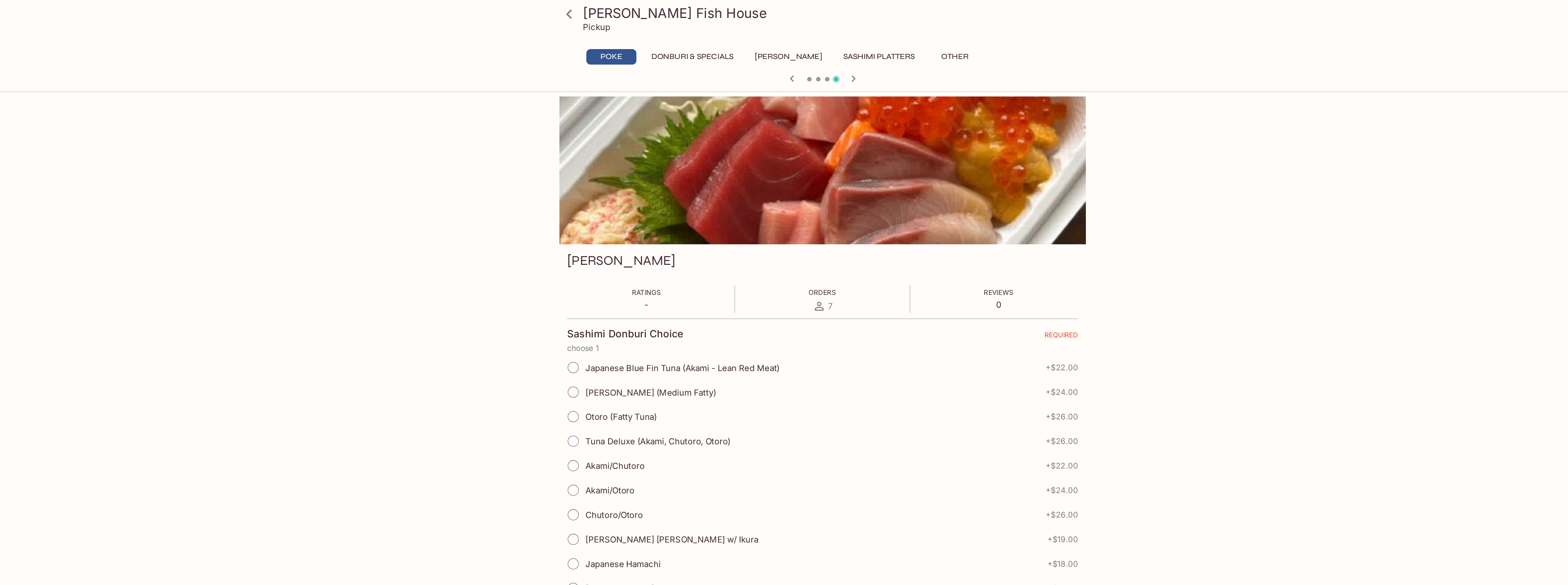
click at [804, 54] on div at bounding box center [784, 52] width 352 height 11
click at [808, 53] on icon "button" at bounding box center [810, 52] width 9 height 9
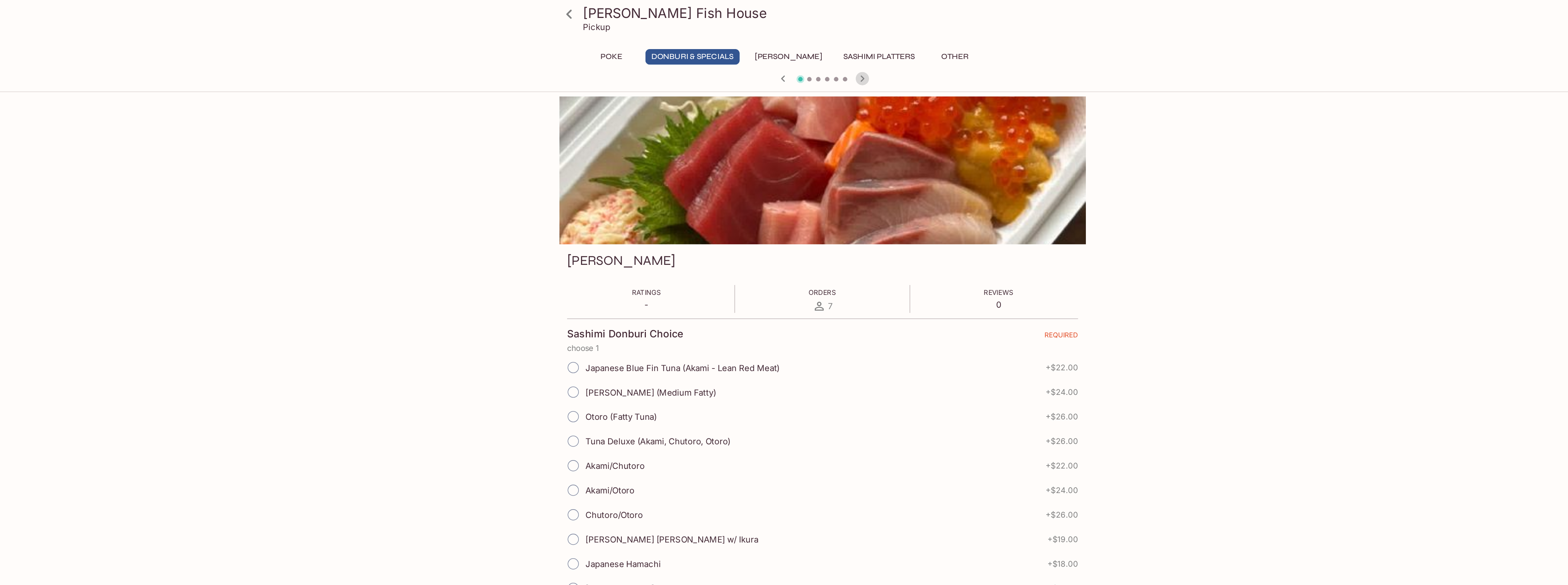
click at [808, 53] on icon "button" at bounding box center [810, 52] width 9 height 9
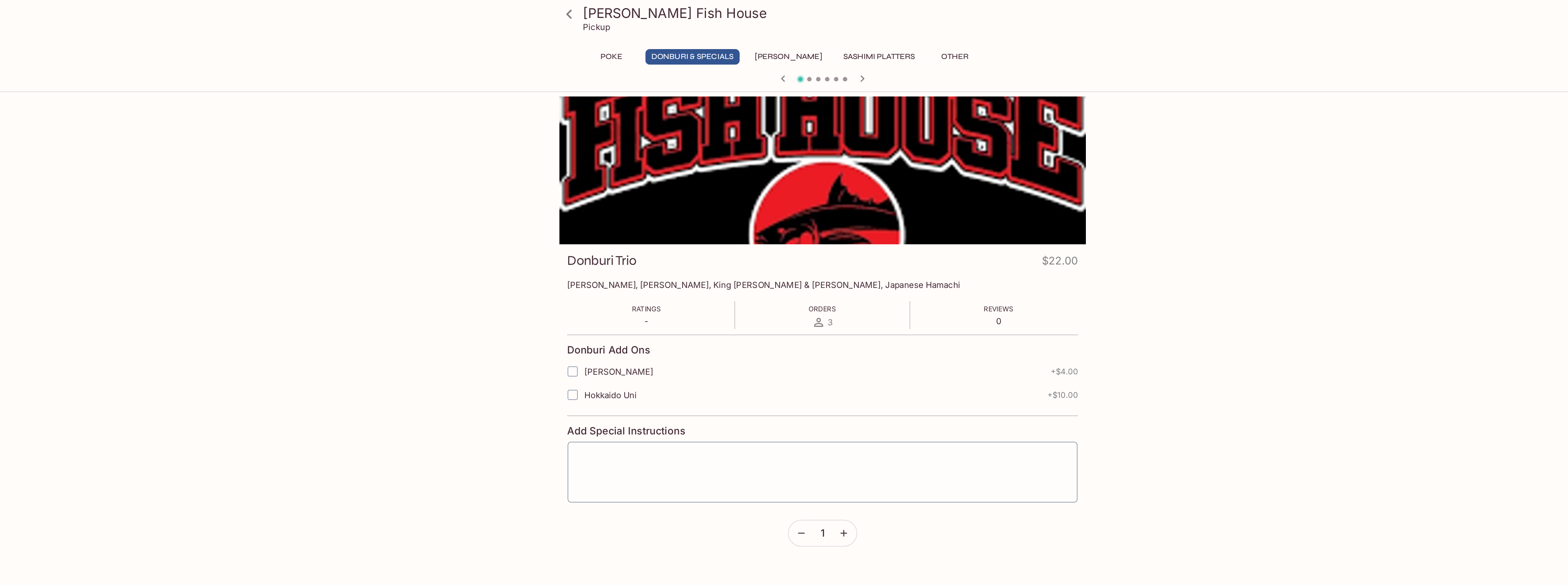
click at [808, 53] on icon "button" at bounding box center [810, 52] width 9 height 9
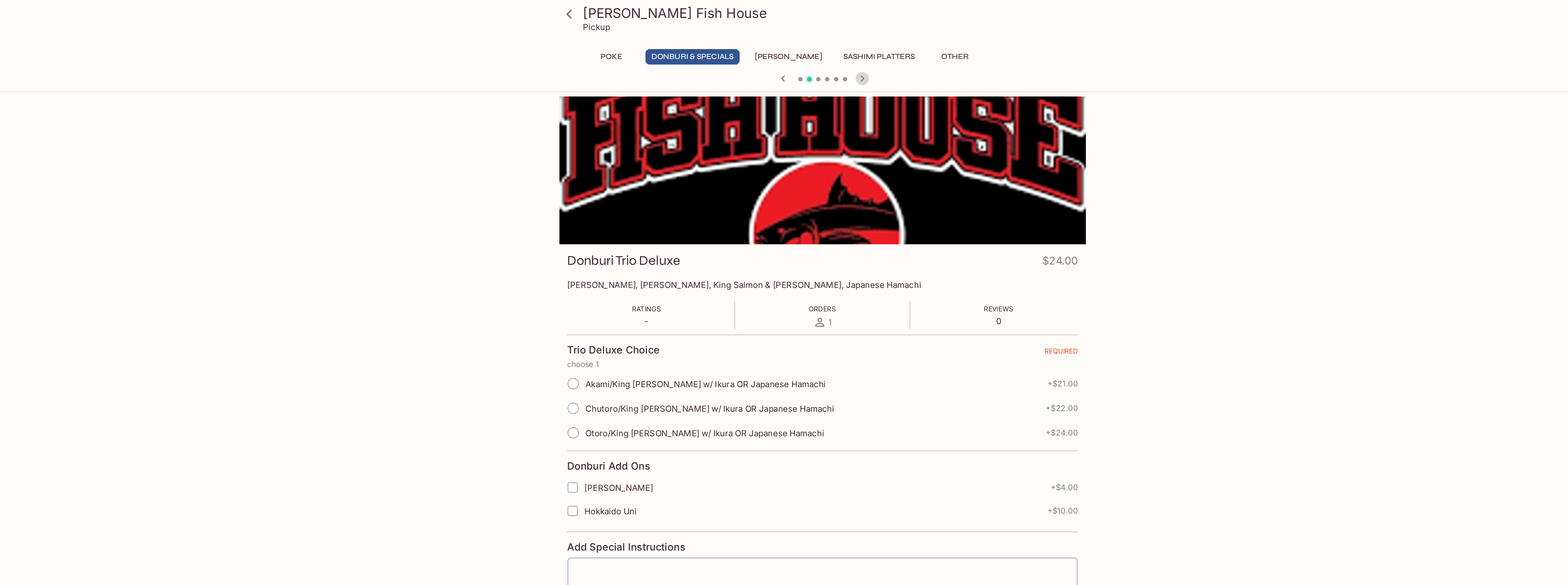
click at [808, 53] on icon "button" at bounding box center [810, 52] width 9 height 9
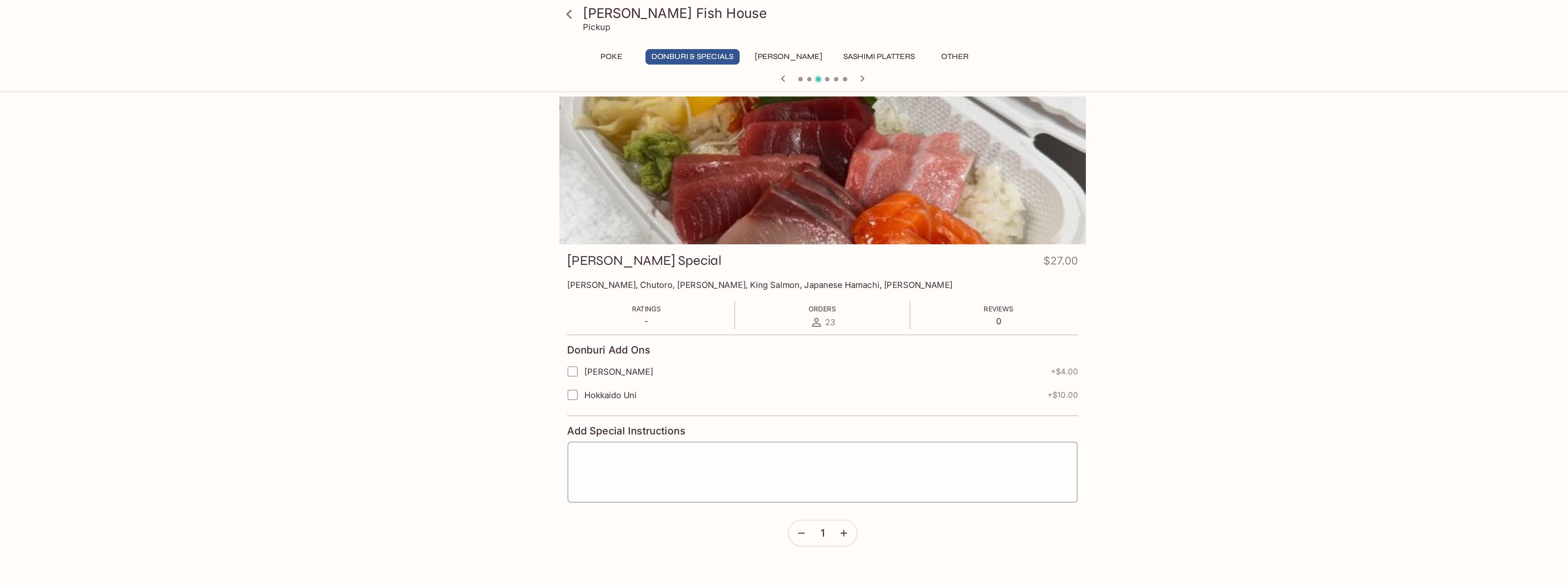
click at [808, 53] on icon "button" at bounding box center [810, 52] width 9 height 9
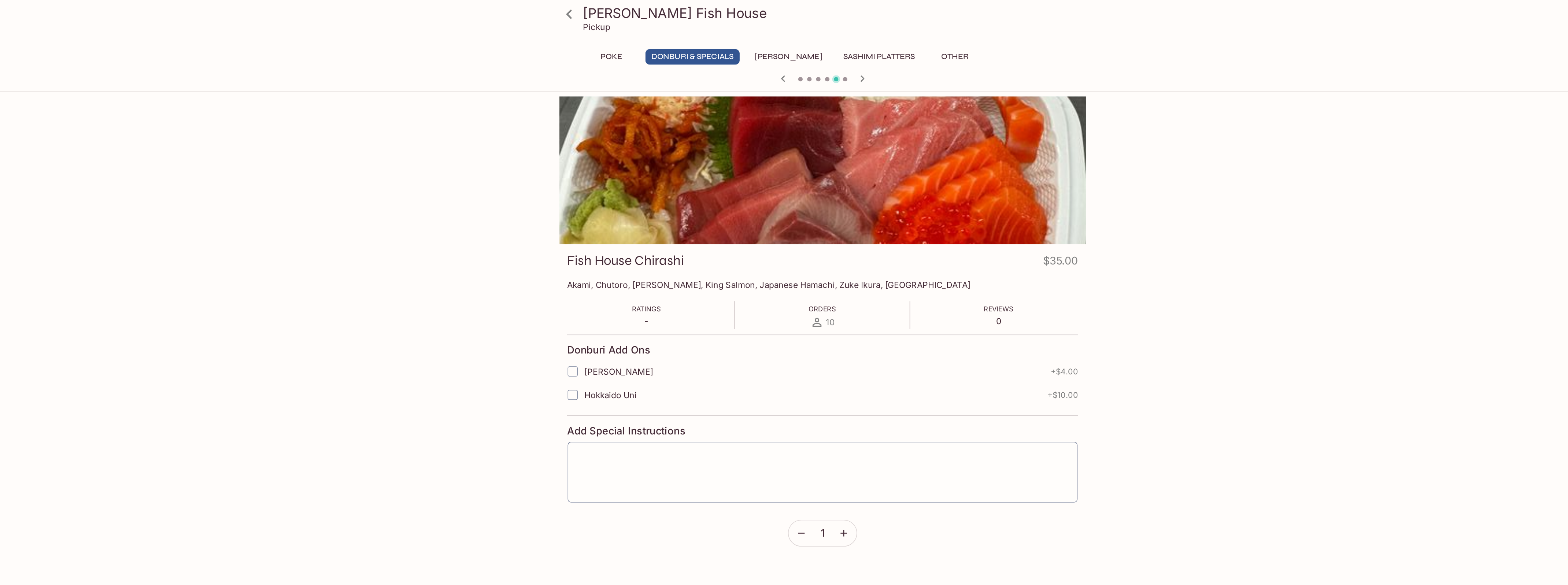
click at [808, 53] on icon "button" at bounding box center [810, 52] width 9 height 9
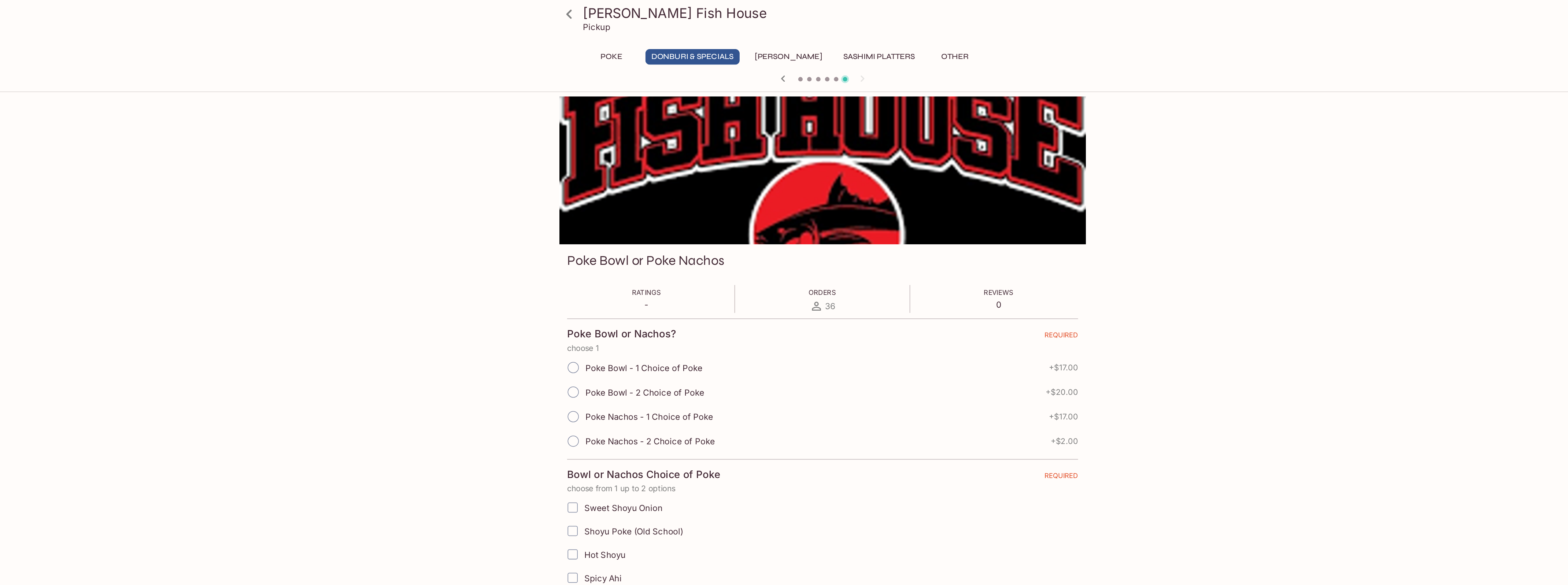
click at [756, 54] on icon "button" at bounding box center [758, 52] width 9 height 9
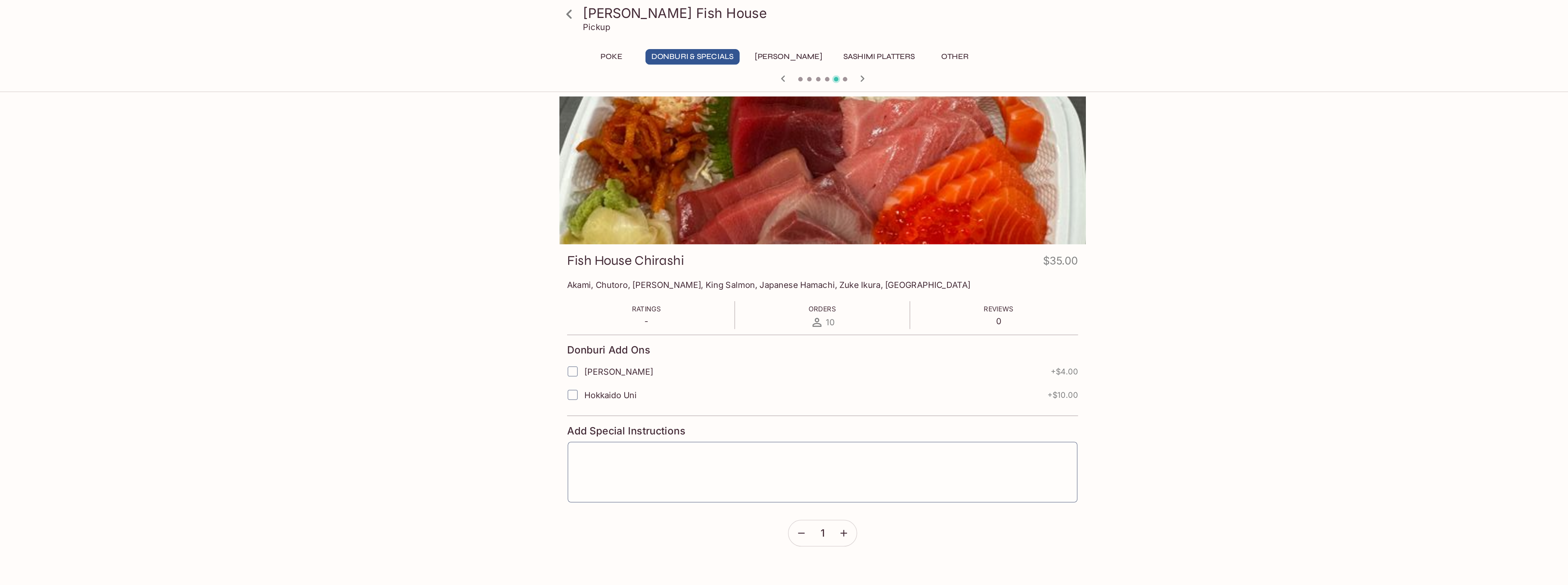
click at [756, 54] on icon "button" at bounding box center [758, 52] width 9 height 9
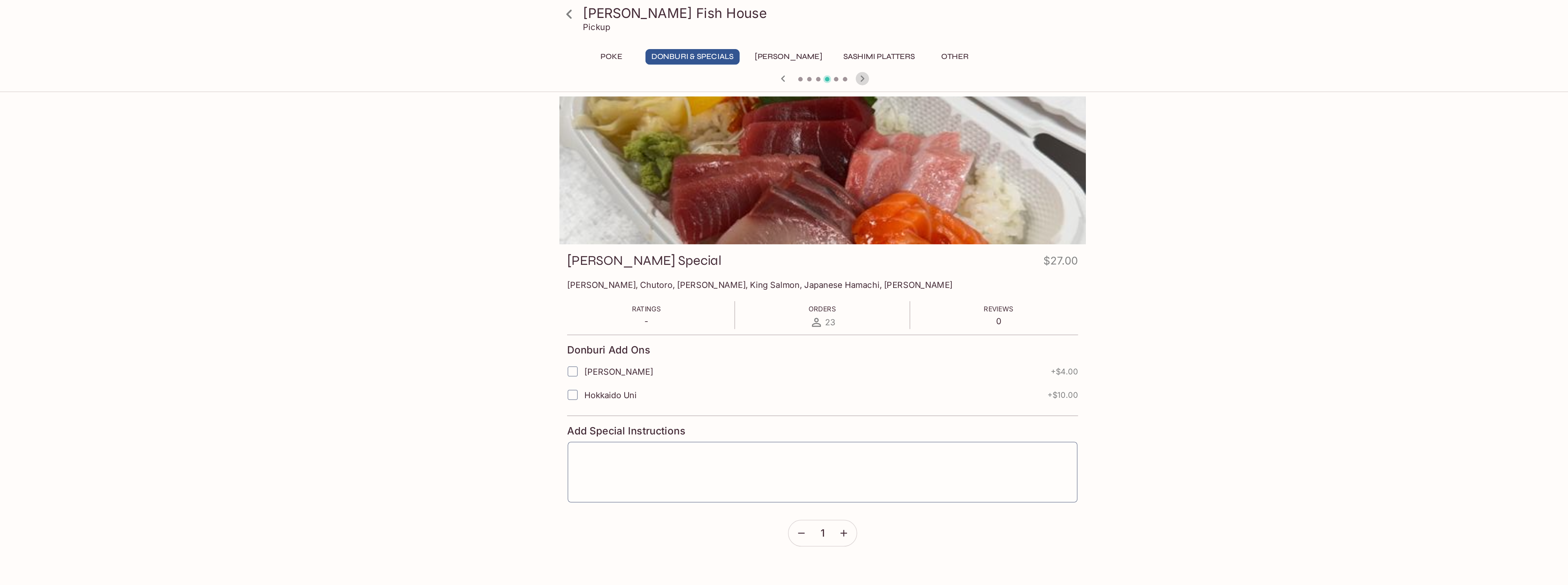
click at [810, 52] on icon "button" at bounding box center [810, 52] width 9 height 9
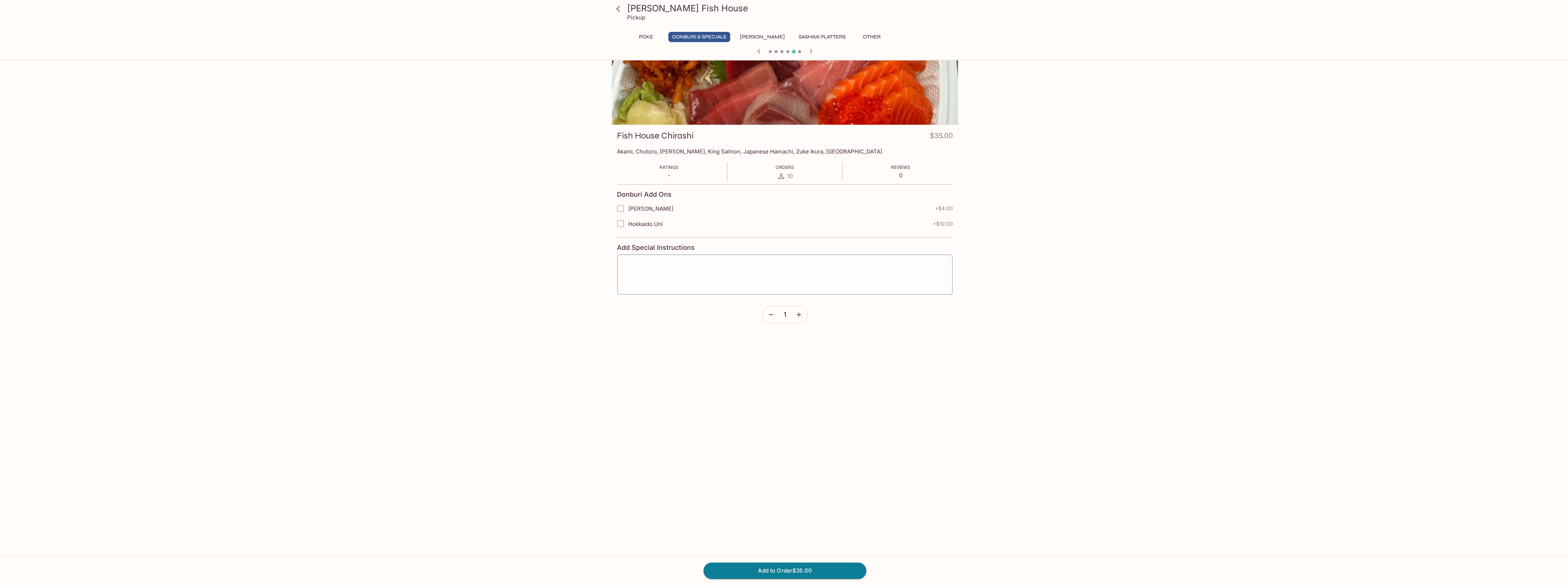
scroll to position [36, 0]
click at [800, 468] on button "Add to Order $35.00" at bounding box center [784, 570] width 163 height 16
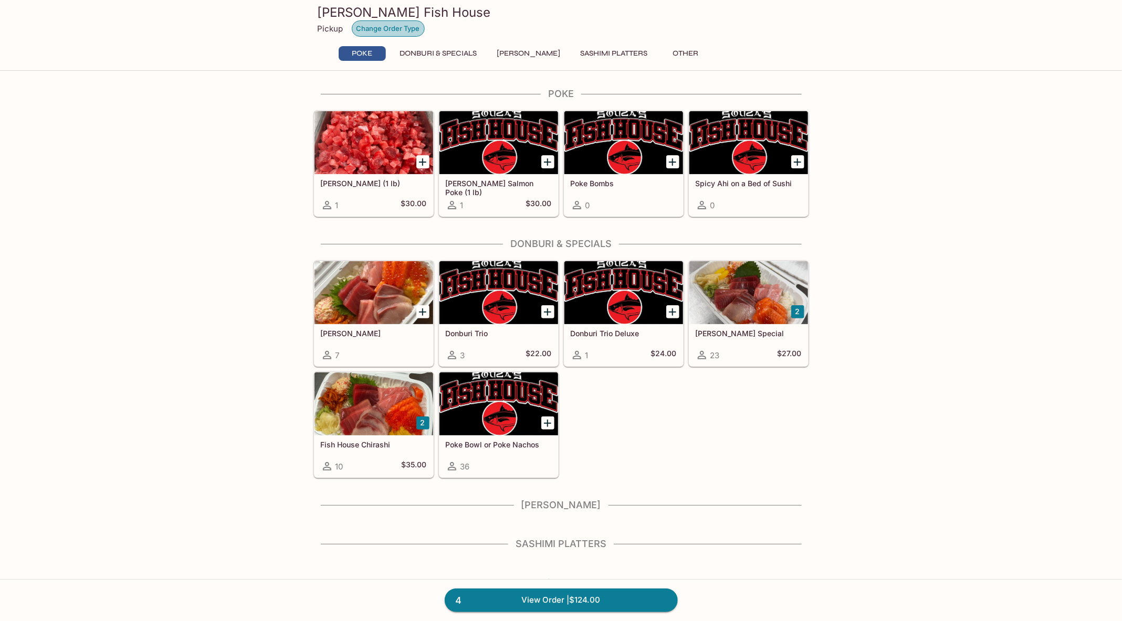
click at [394, 26] on button "Change Order Type" at bounding box center [388, 28] width 73 height 16
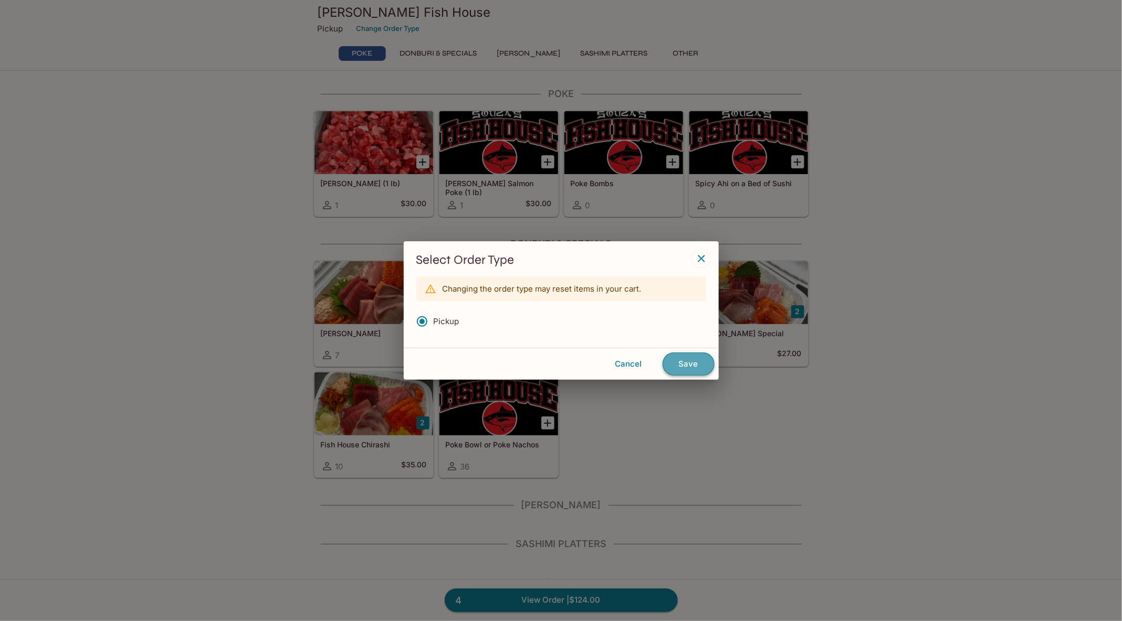
click at [700, 367] on button "Save" at bounding box center [688, 364] width 52 height 23
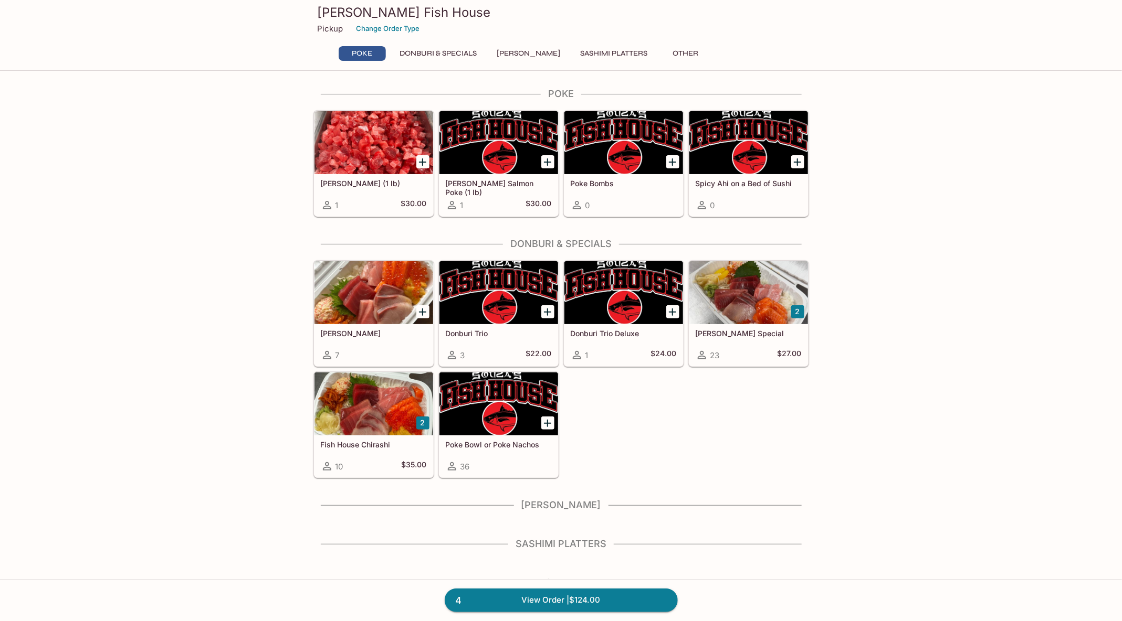
scroll to position [24, 0]
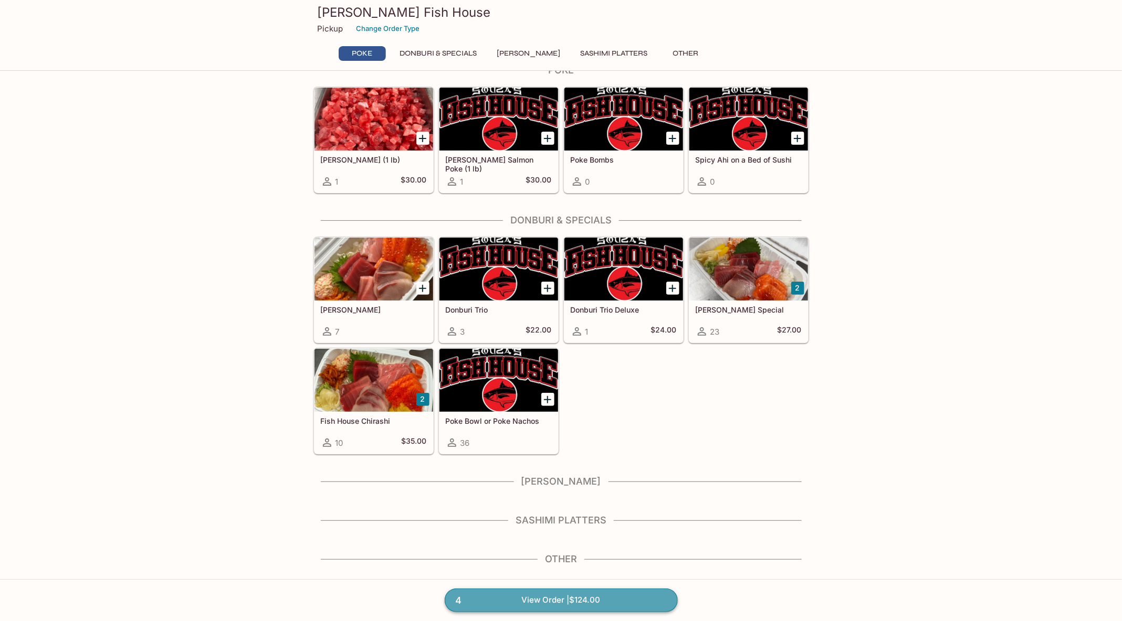
click at [544, 594] on link "4 View Order | $124.00" at bounding box center [561, 600] width 233 height 23
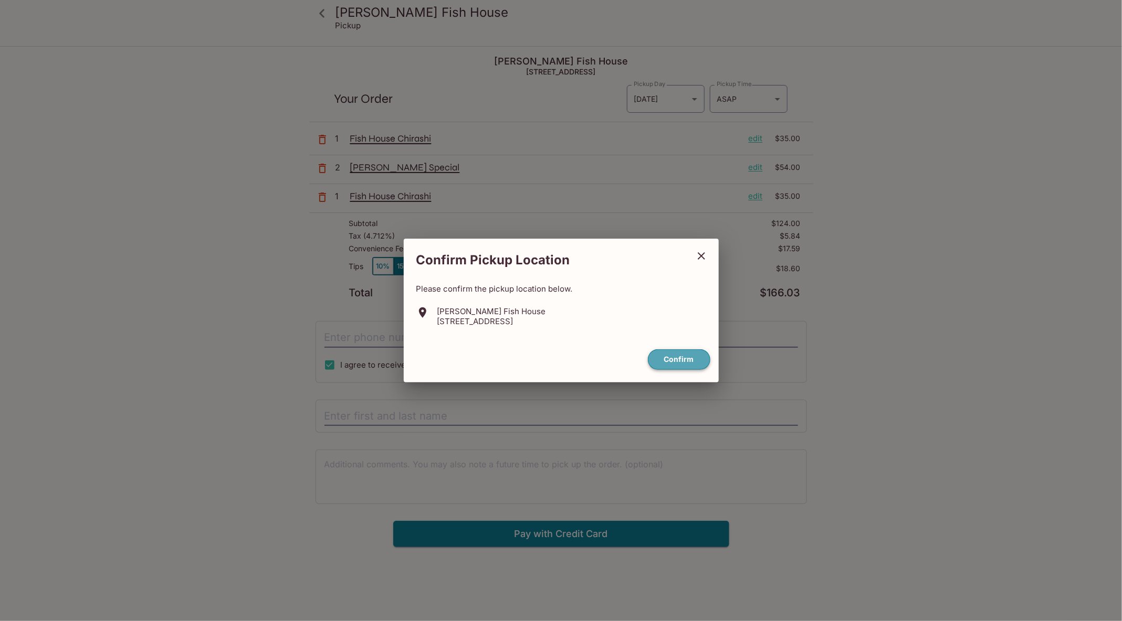
click at [692, 360] on button "Confirm" at bounding box center [679, 360] width 62 height 20
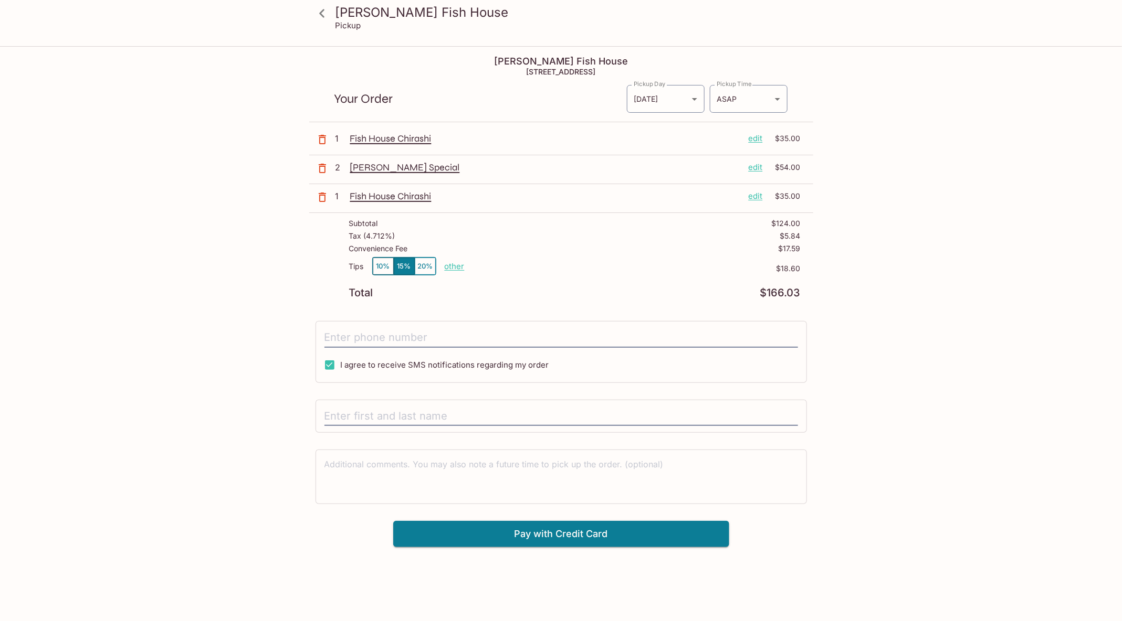
click at [754, 198] on p "edit" at bounding box center [755, 197] width 14 height 12
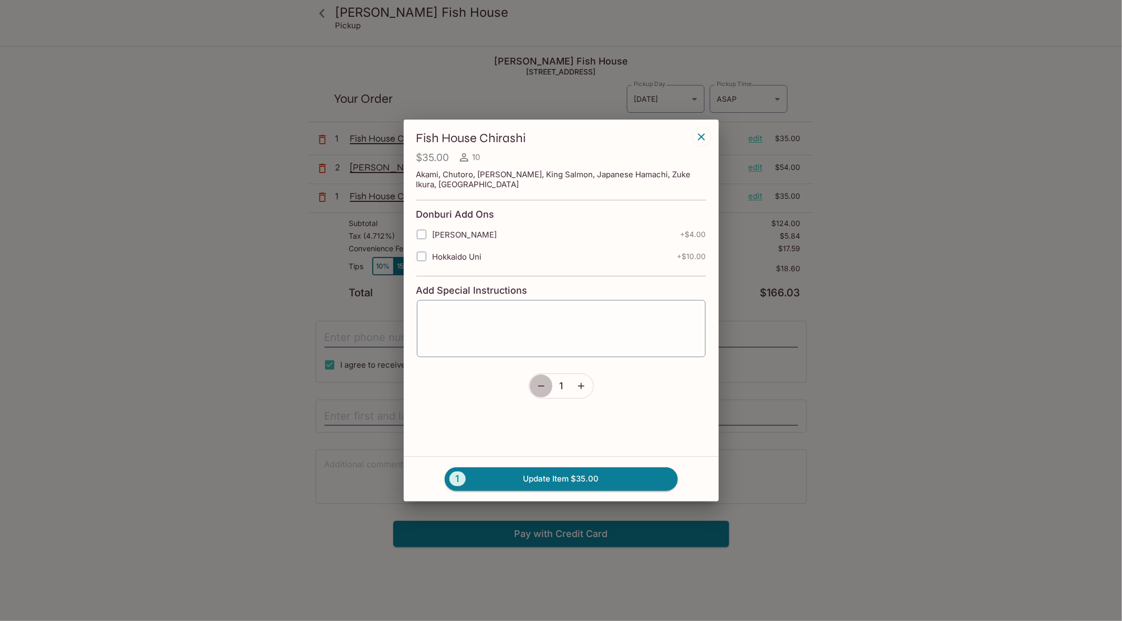
click at [551, 387] on button "button" at bounding box center [541, 386] width 24 height 24
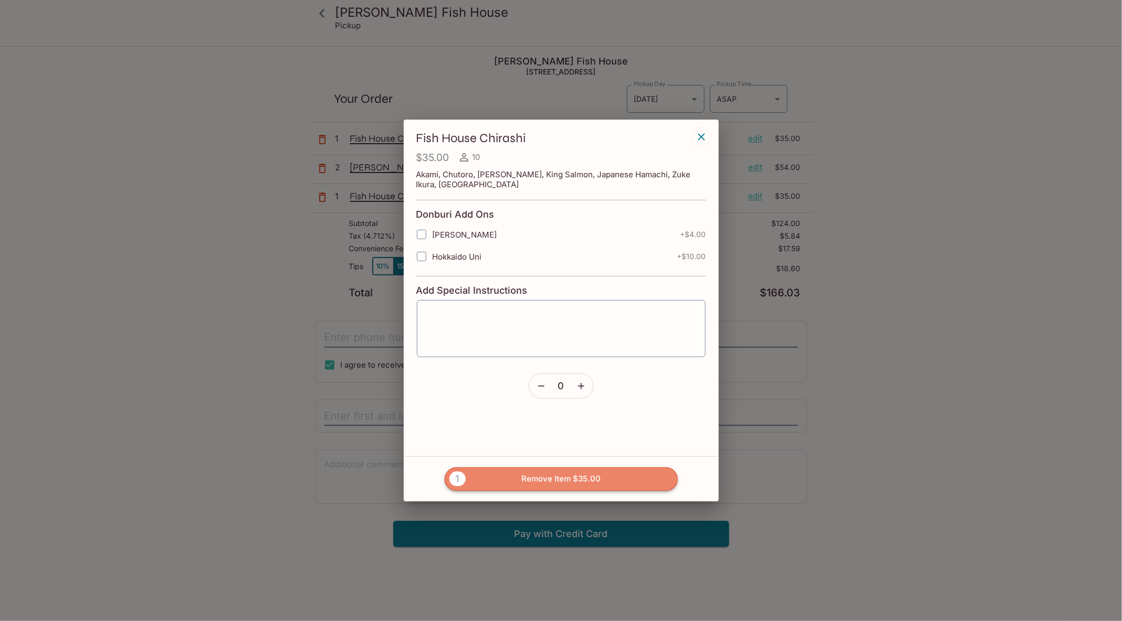
click at [569, 477] on button "1 Remove Item $35.00" at bounding box center [561, 479] width 233 height 23
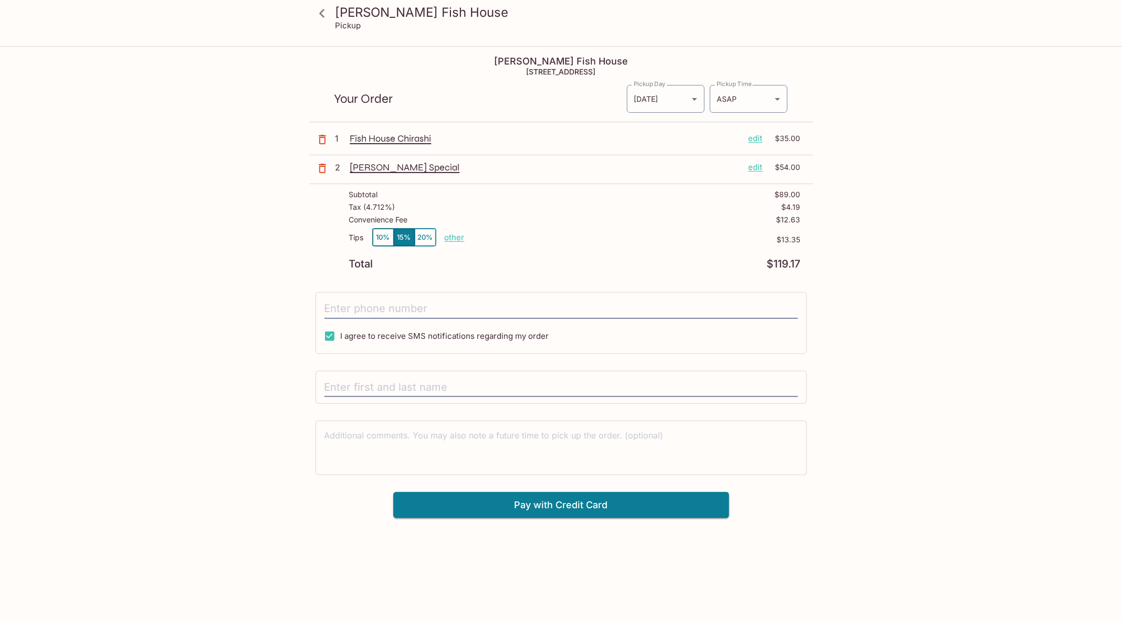
click at [453, 238] on p "other" at bounding box center [455, 238] width 20 height 10
type input "0.00"
click at [791, 222] on p "$12.63" at bounding box center [788, 220] width 24 height 8
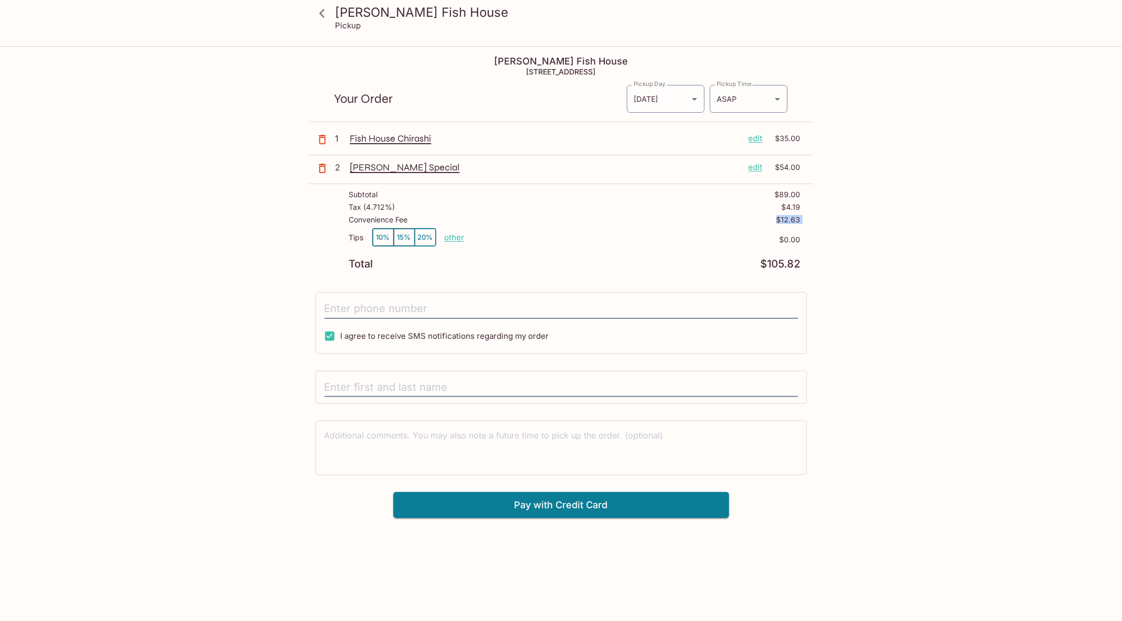
click at [323, 12] on icon at bounding box center [322, 13] width 18 height 18
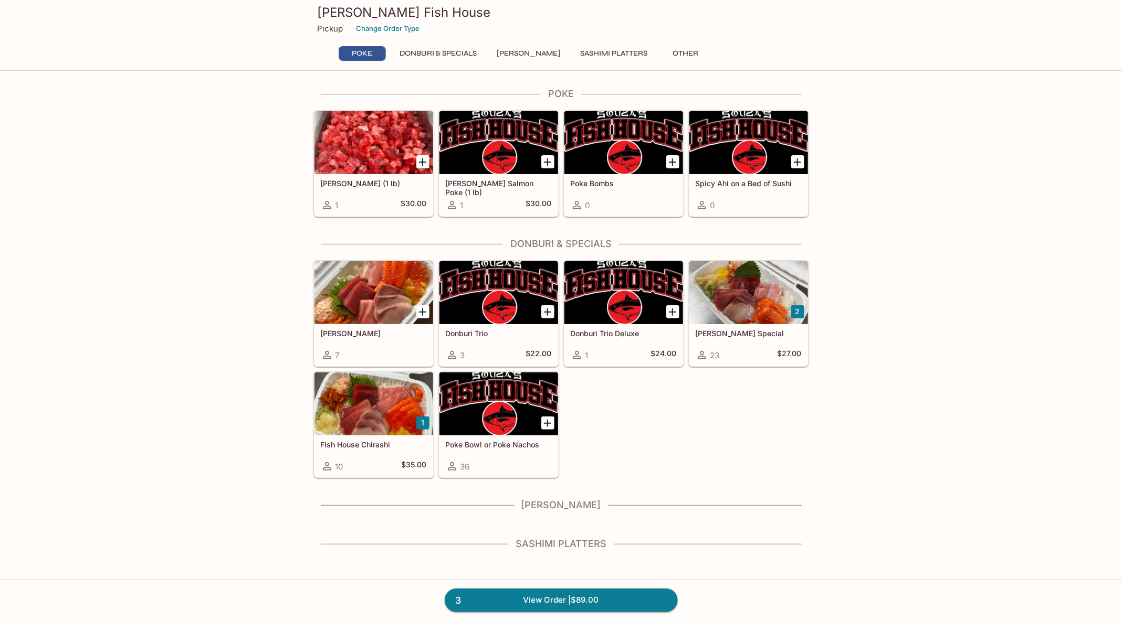
scroll to position [24, 0]
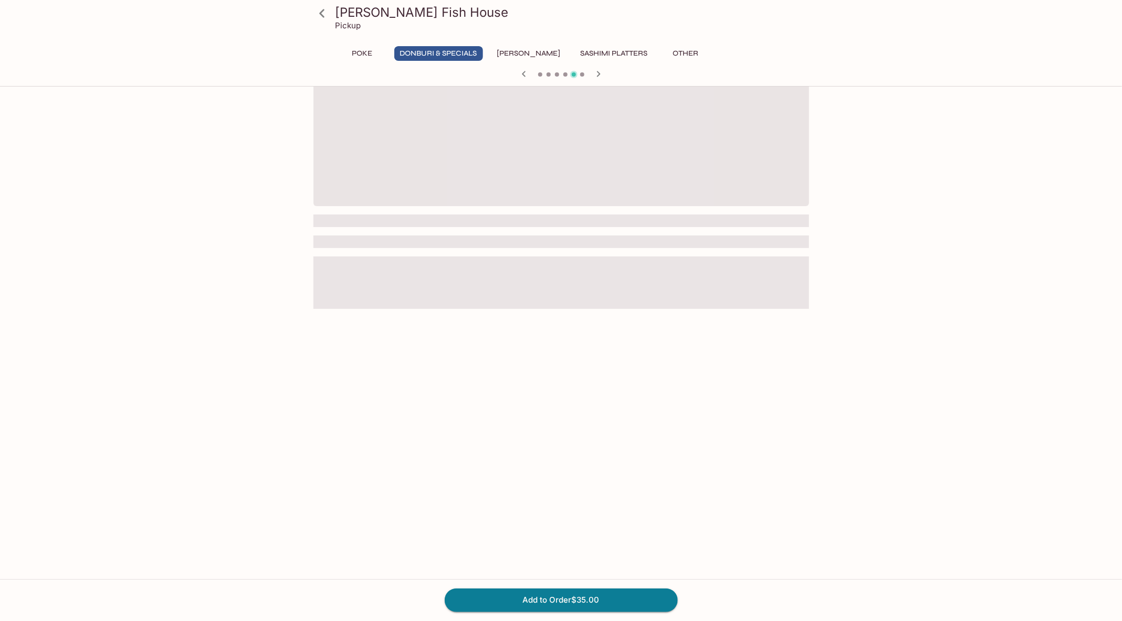
scroll to position [26, 0]
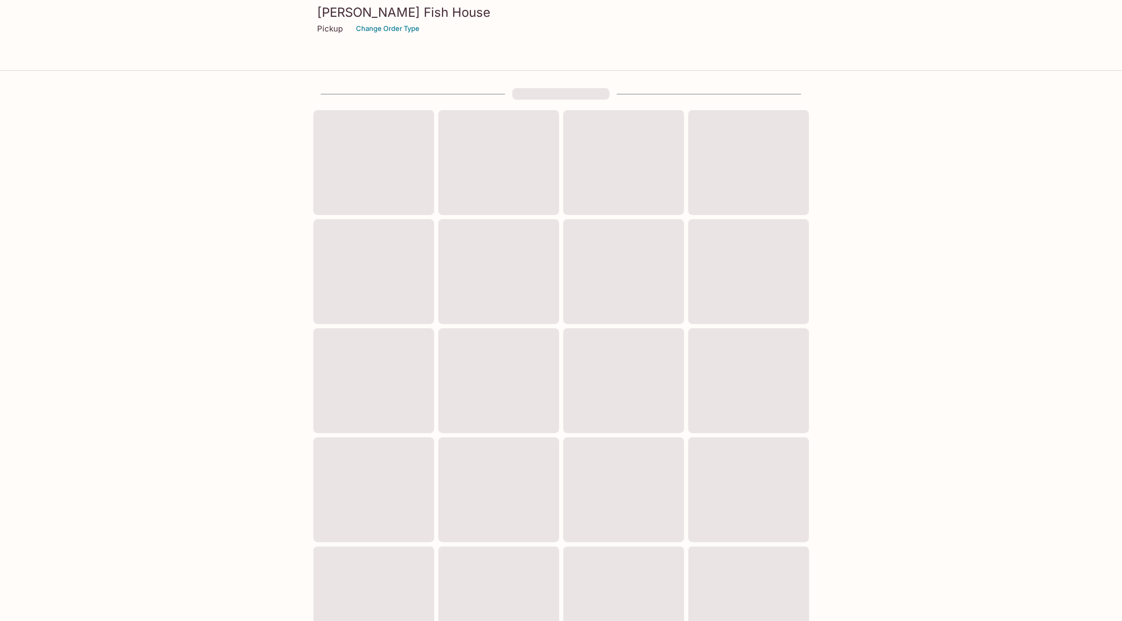
scroll to position [47, 0]
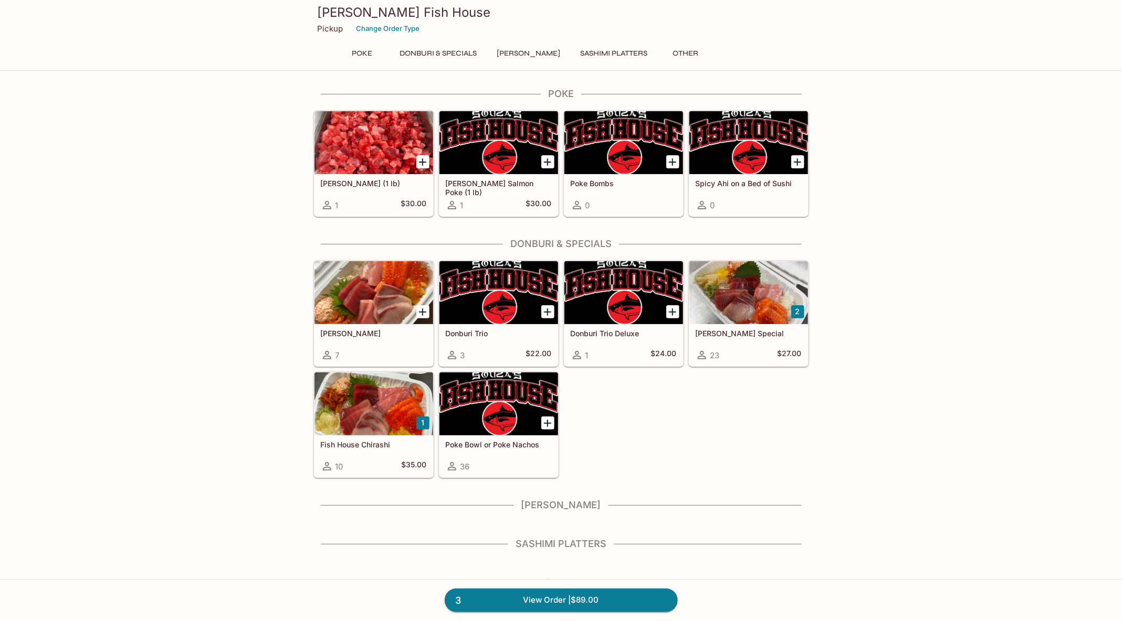
click at [724, 226] on div "Poke Ahi Poke (1 lb) 1 $30.00 Ora King Salmon Poke (1 lb) 1 $30.00 Poke Bombs 0…" at bounding box center [561, 367] width 504 height 559
